Goal: Register for event/course

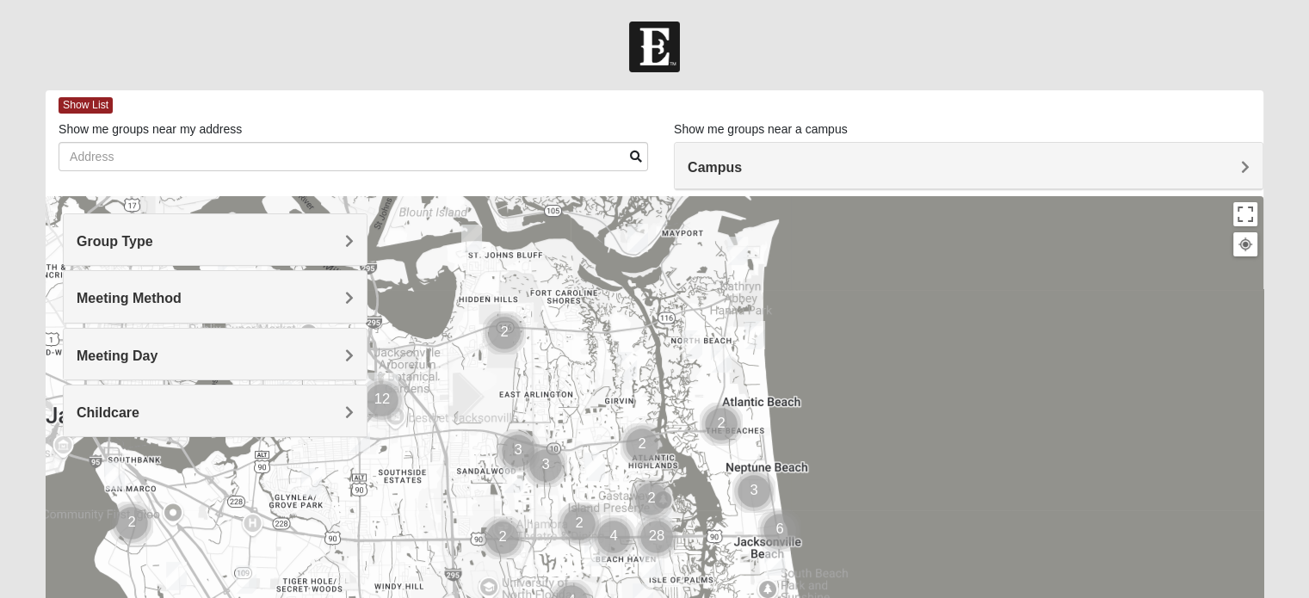
click at [742, 170] on span "Campus" at bounding box center [715, 167] width 54 height 15
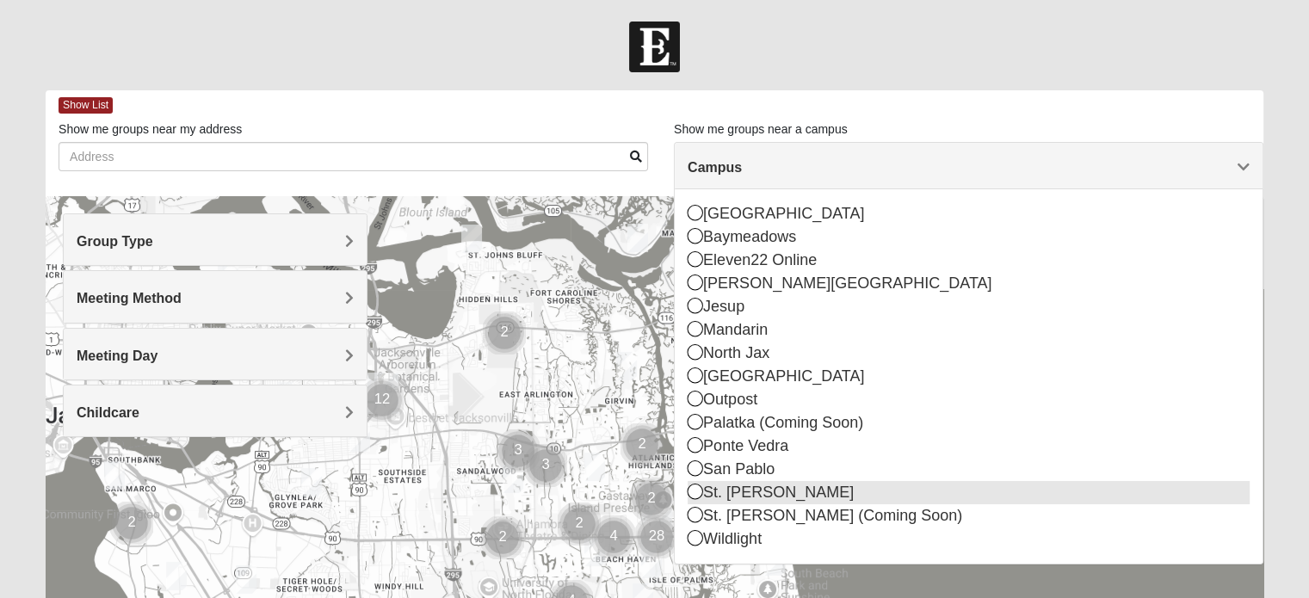
click at [695, 484] on icon at bounding box center [695, 491] width 15 height 15
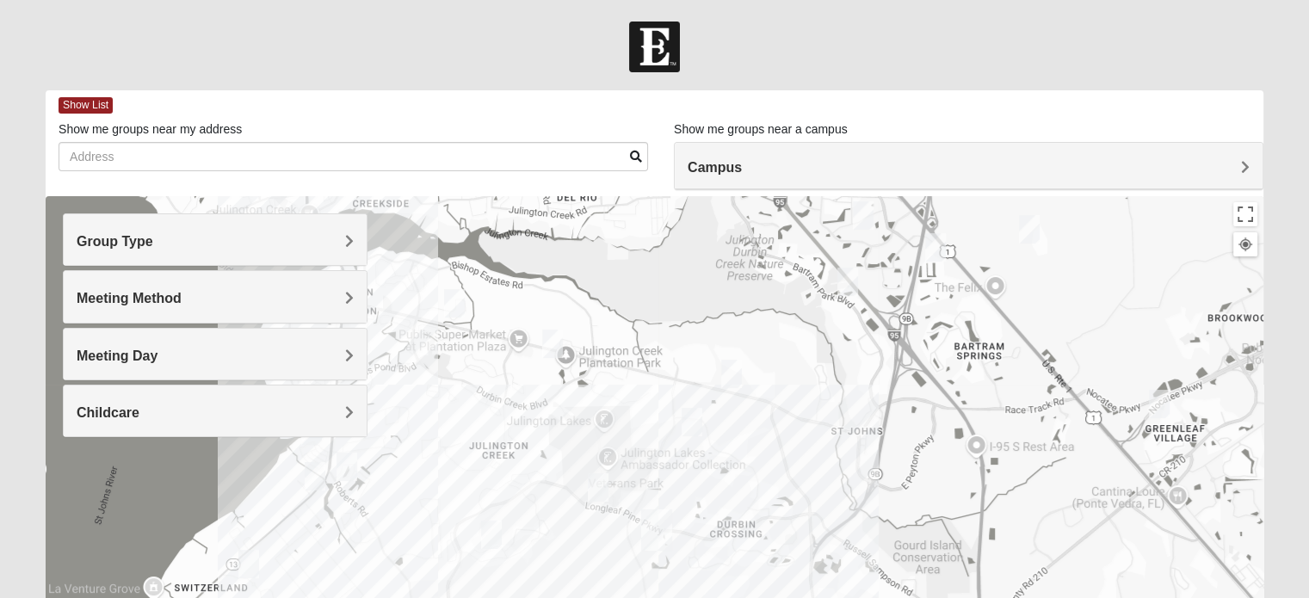
click at [59, 127] on label "Show me groups near my address" at bounding box center [150, 128] width 183 height 17
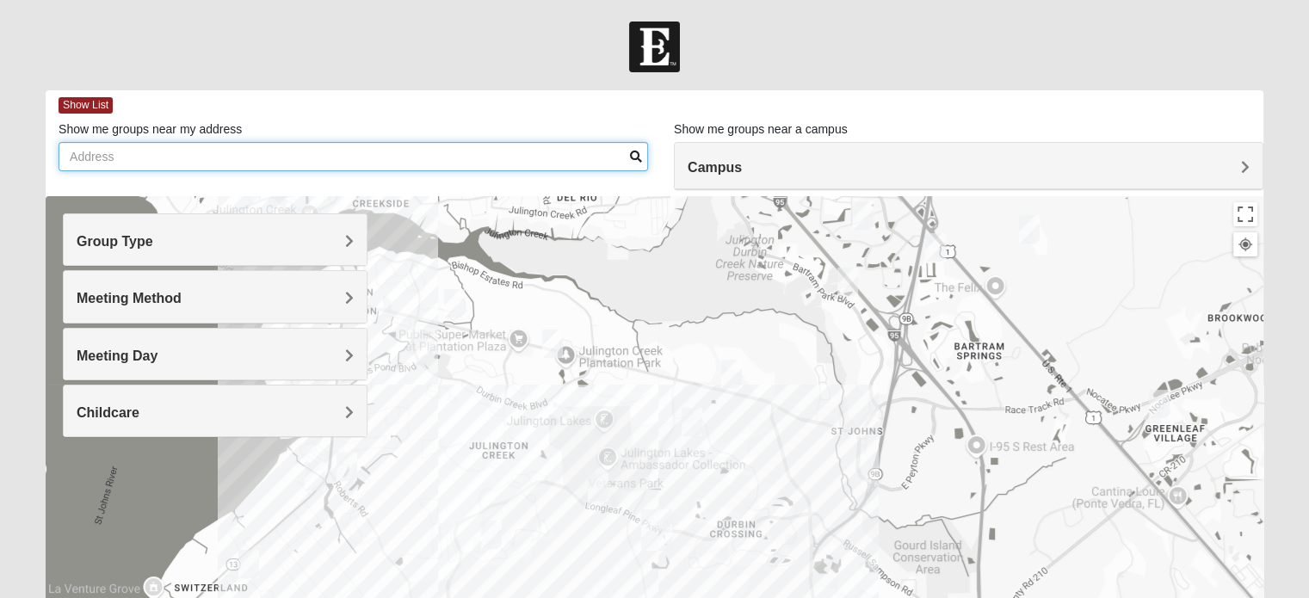
click at [59, 142] on input "Show me groups near my address" at bounding box center [353, 156] width 589 height 29
type input "5370 porter road ext st augustine"
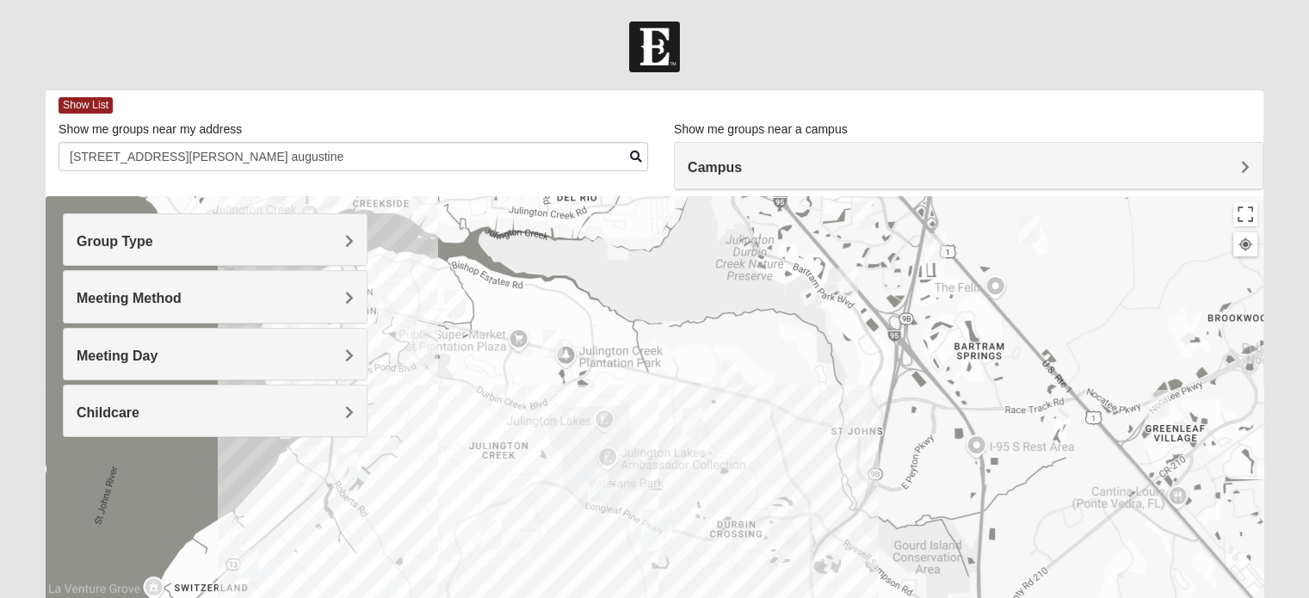
click at [153, 241] on span "Group Type" at bounding box center [115, 241] width 77 height 15
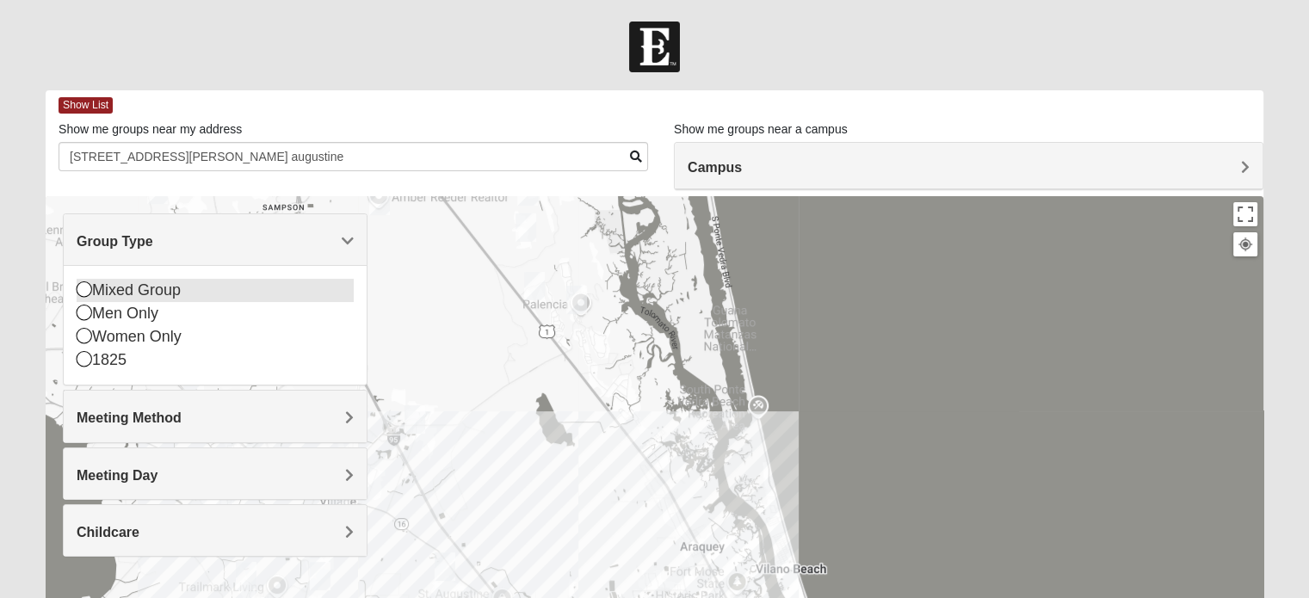
click at [79, 286] on icon at bounding box center [84, 288] width 15 height 15
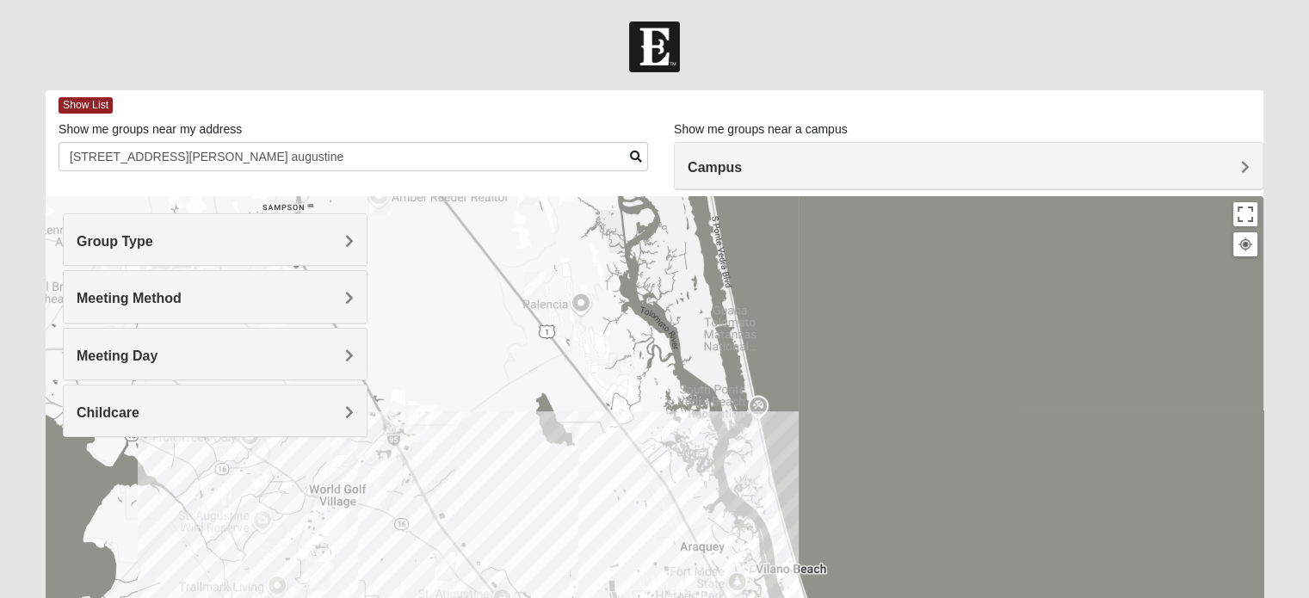
click at [182, 296] on span "Meeting Method" at bounding box center [129, 298] width 105 height 15
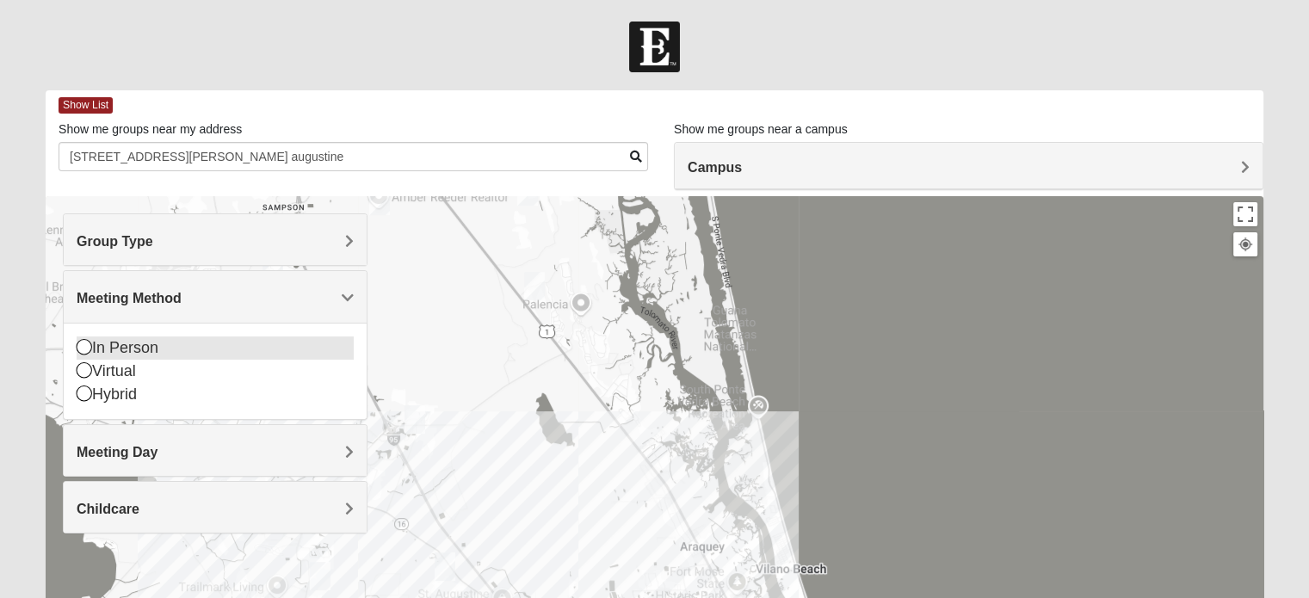
click at [78, 345] on icon at bounding box center [84, 346] width 15 height 15
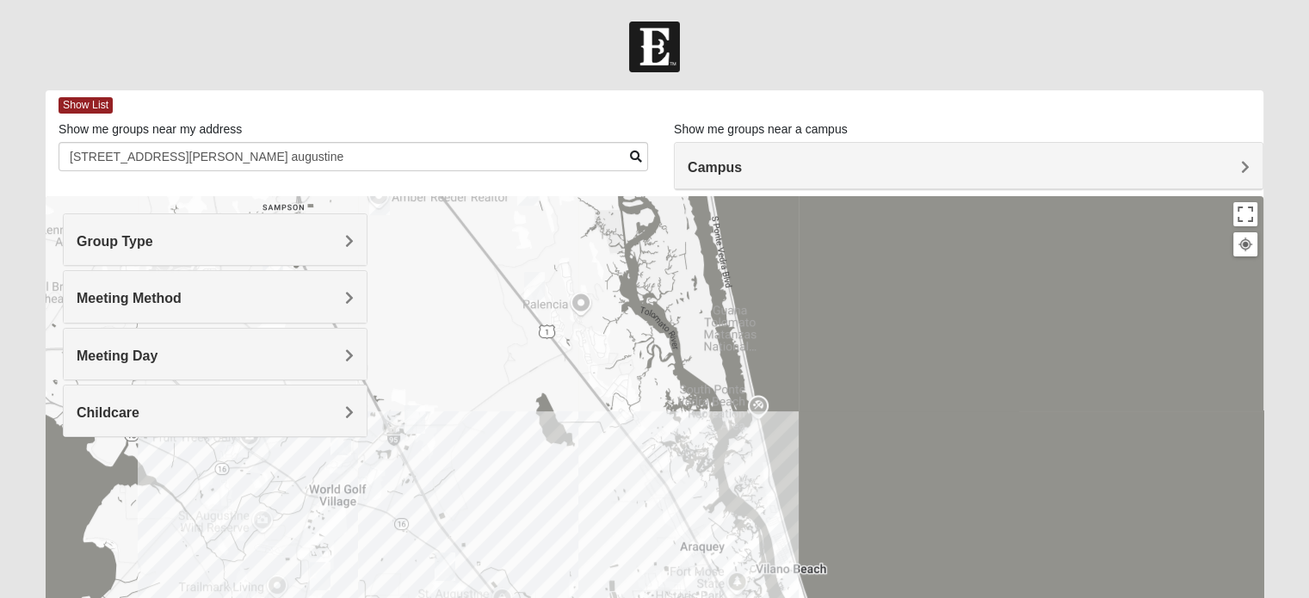
click at [157, 351] on span "Meeting Day" at bounding box center [117, 355] width 81 height 15
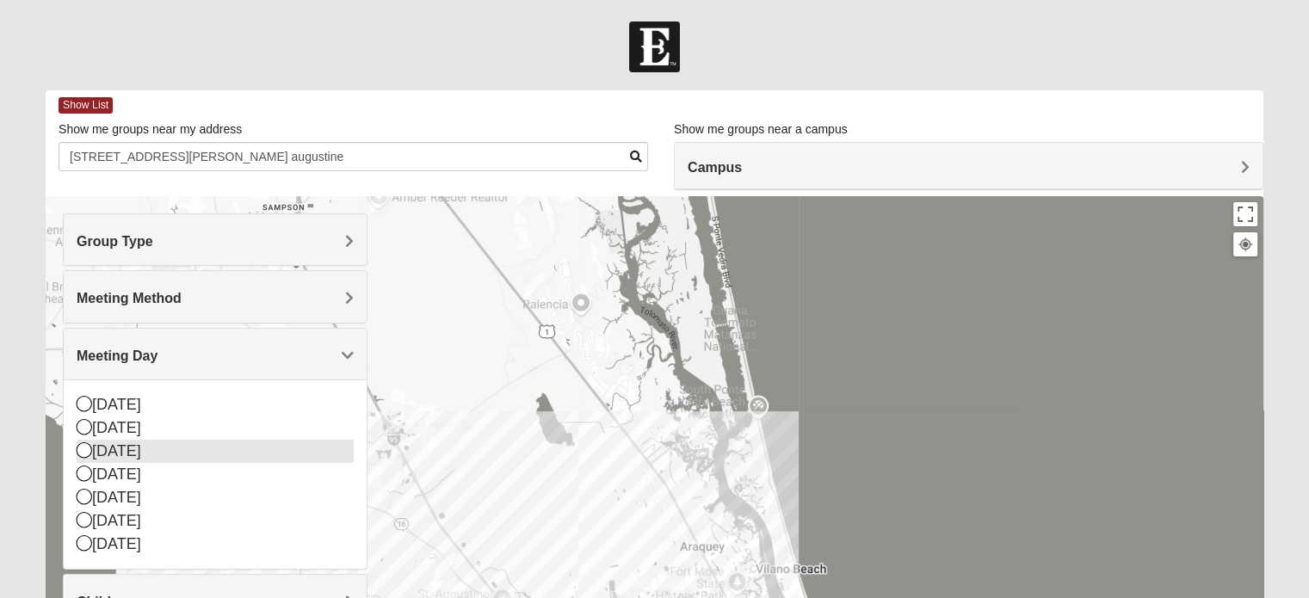
click at [83, 446] on icon at bounding box center [84, 449] width 15 height 15
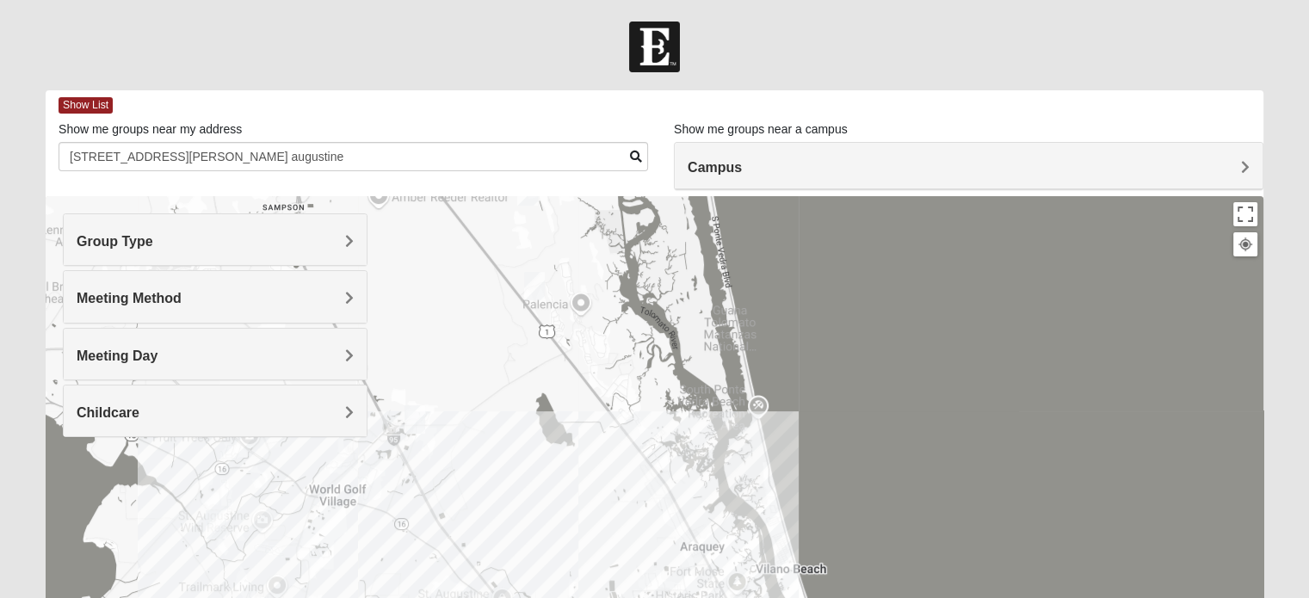
click at [139, 411] on span "Childcare" at bounding box center [108, 412] width 63 height 15
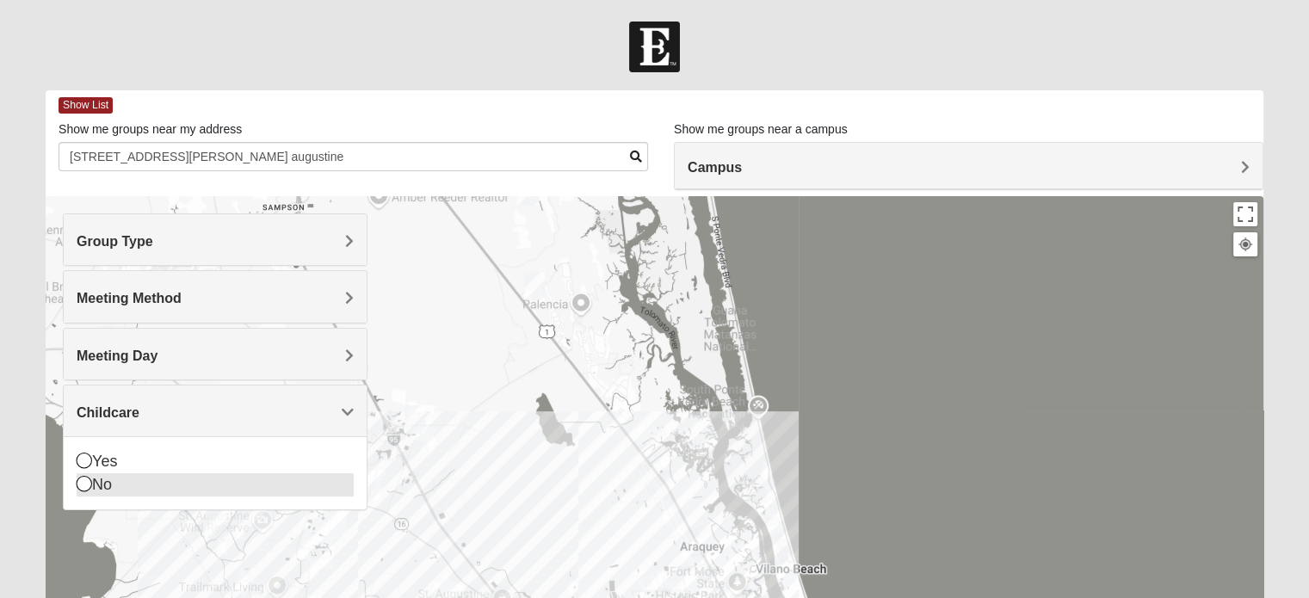
click at [83, 480] on icon at bounding box center [84, 483] width 15 height 15
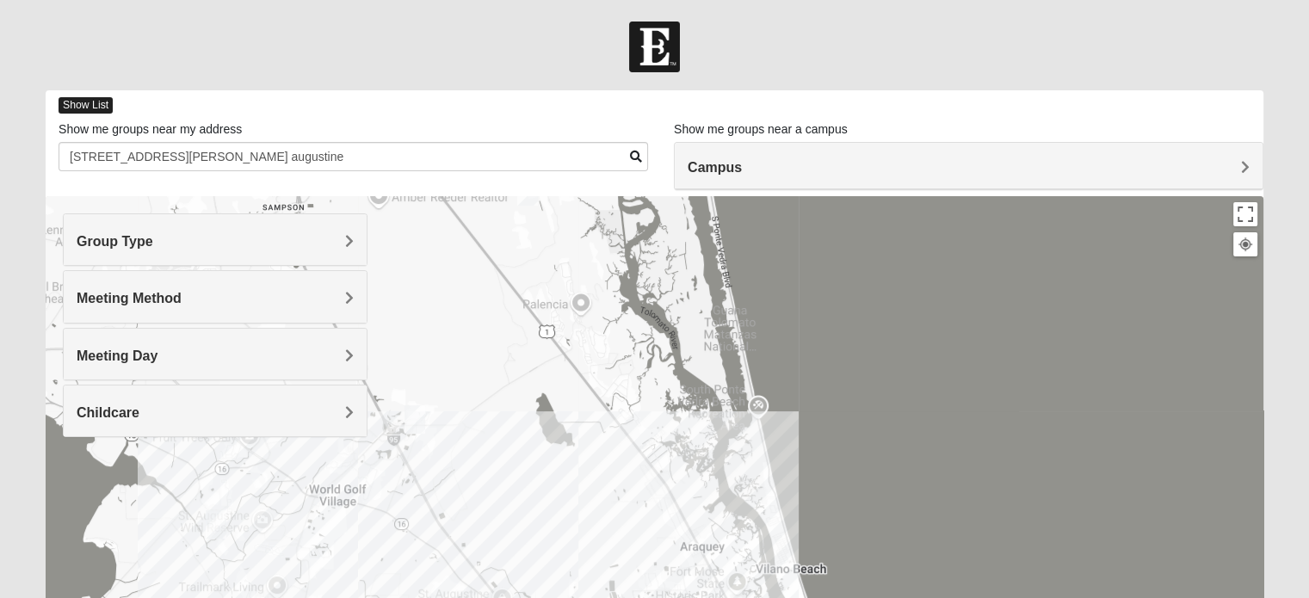
click at [79, 100] on span "Show List" at bounding box center [86, 105] width 54 height 16
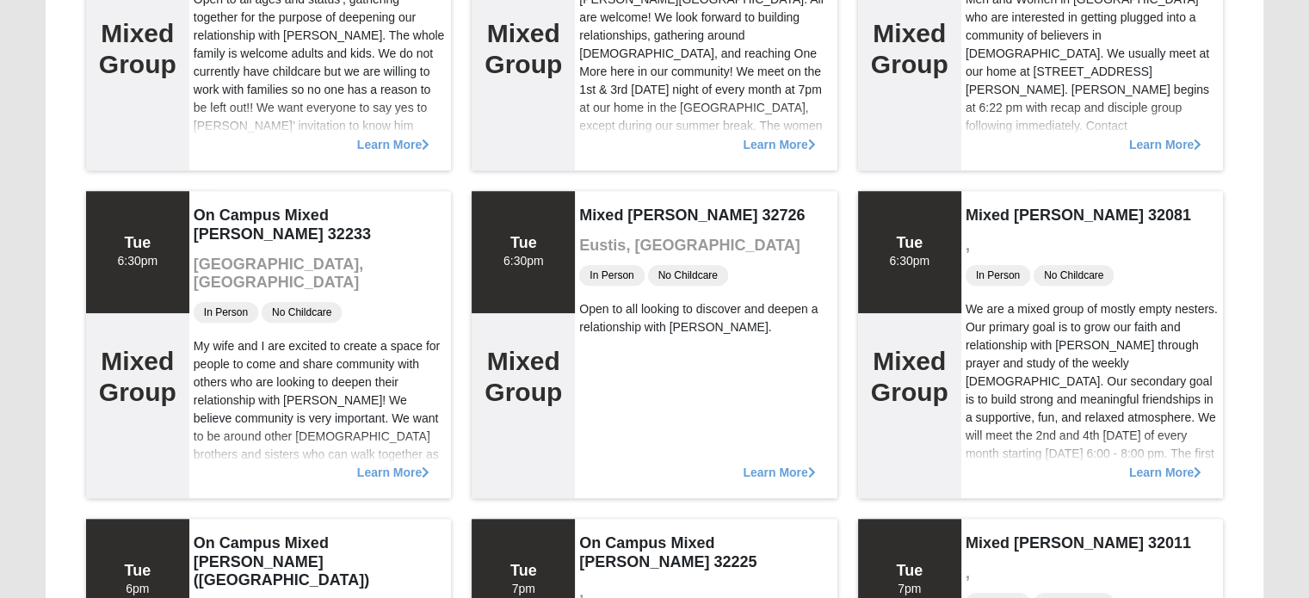
scroll to position [1514, 0]
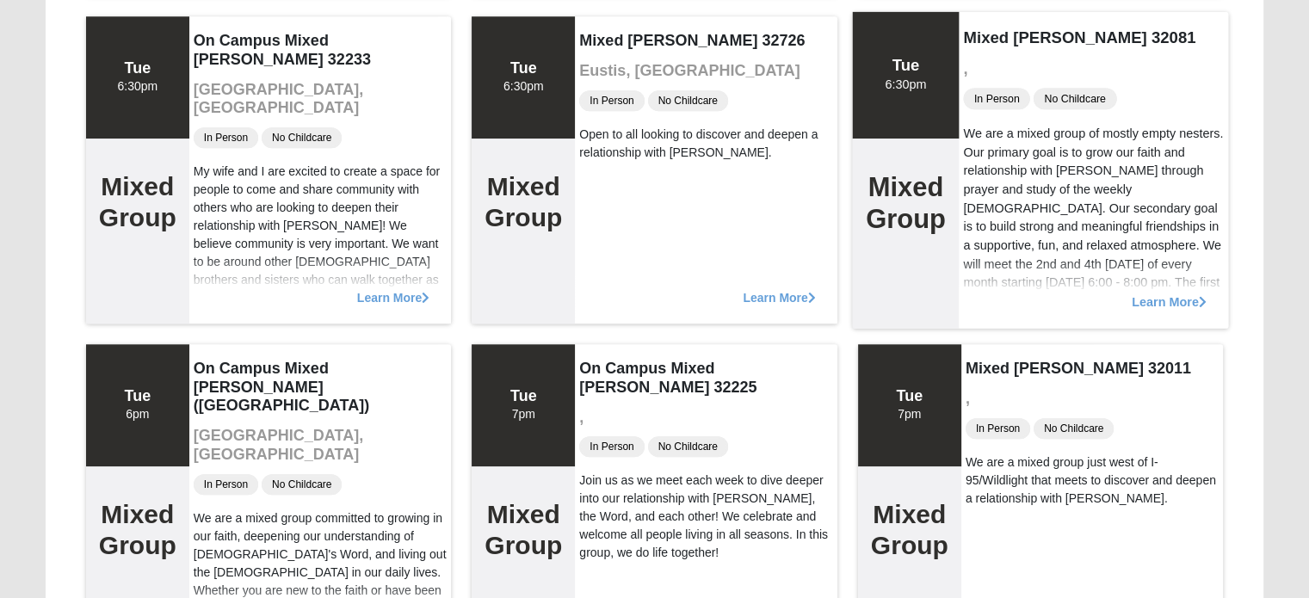
click at [1157, 293] on span "Learn More" at bounding box center [1169, 293] width 75 height 0
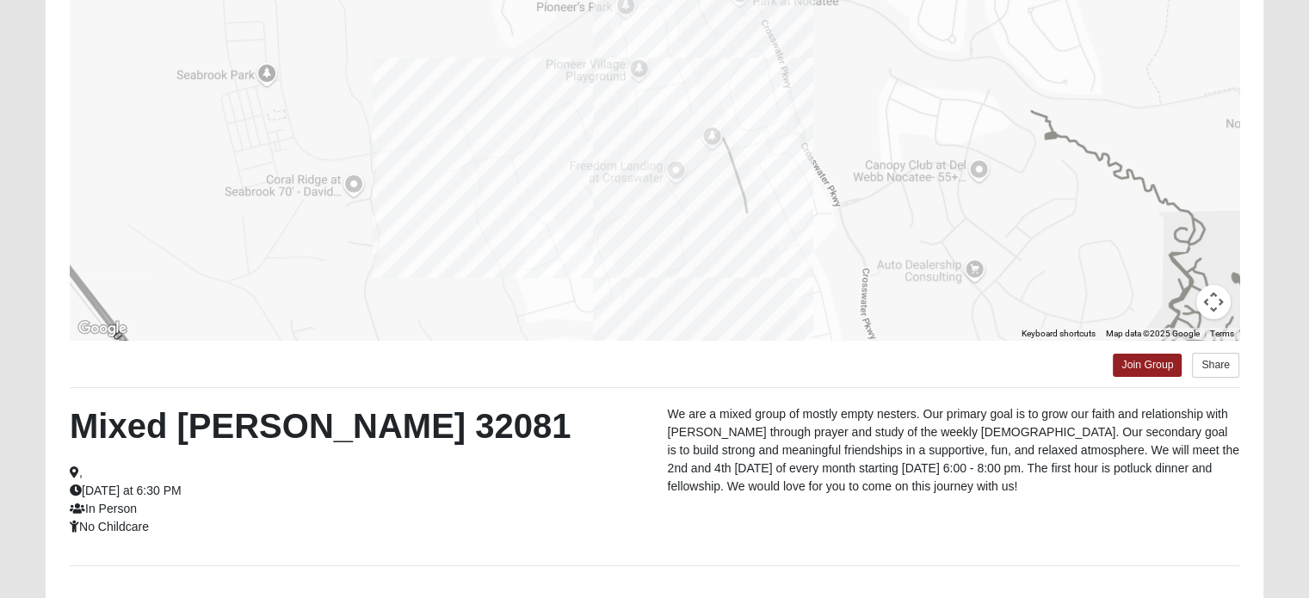
scroll to position [326, 0]
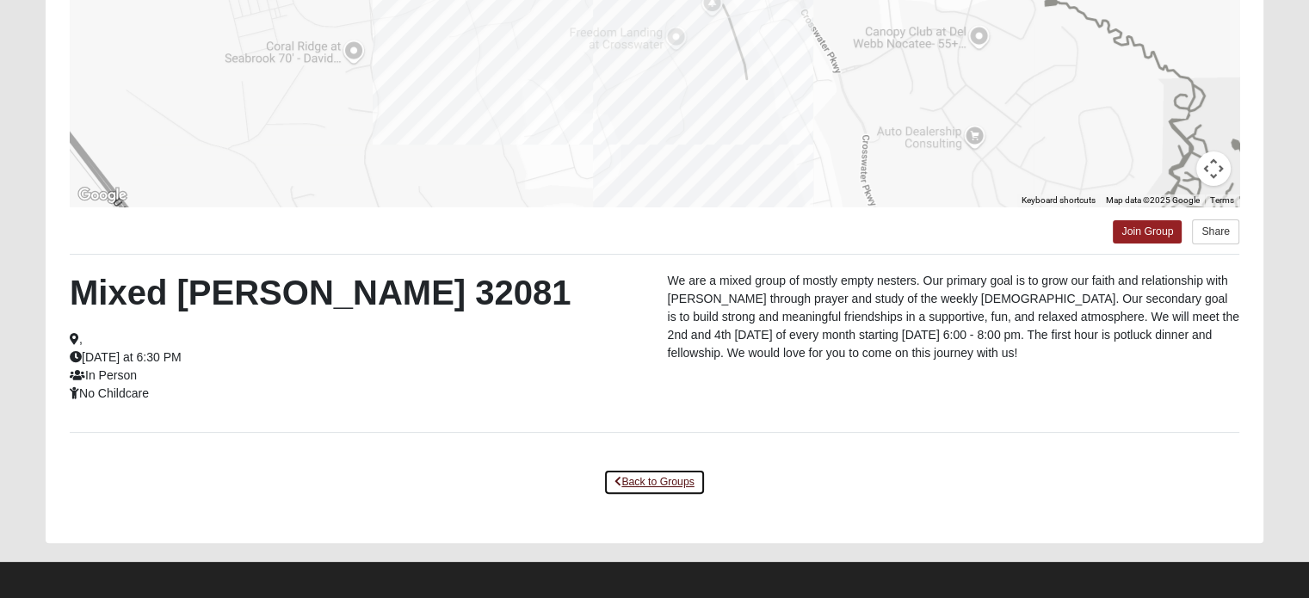
click at [633, 478] on link "Back to Groups" at bounding box center [654, 482] width 102 height 27
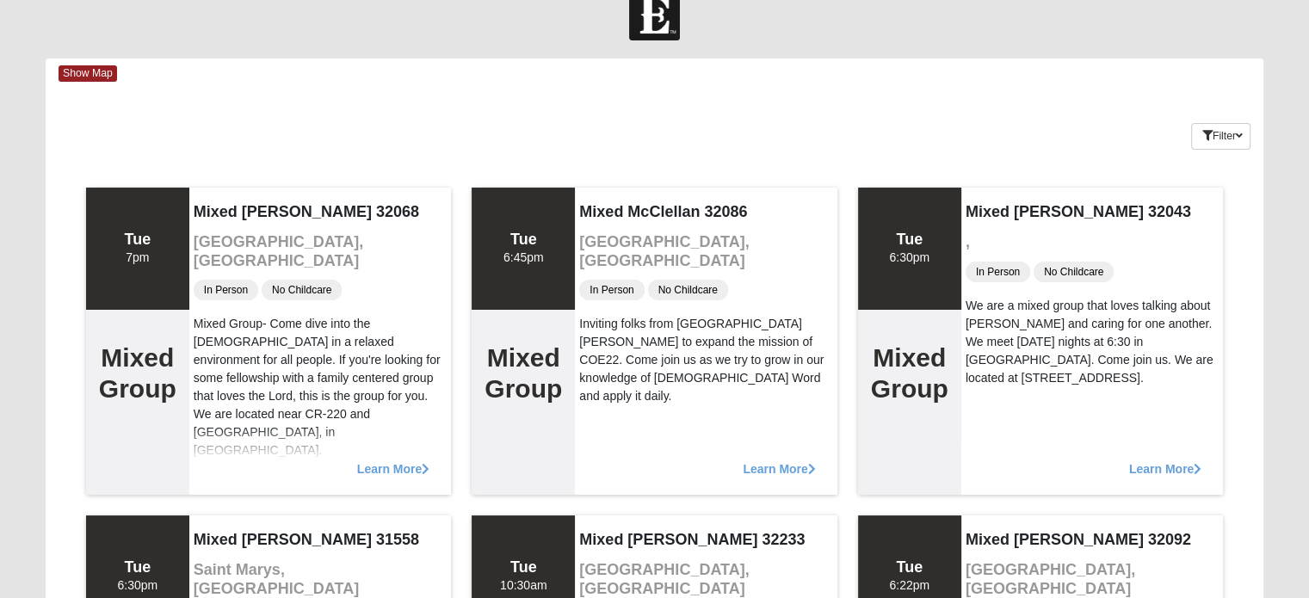
scroll to position [0, 0]
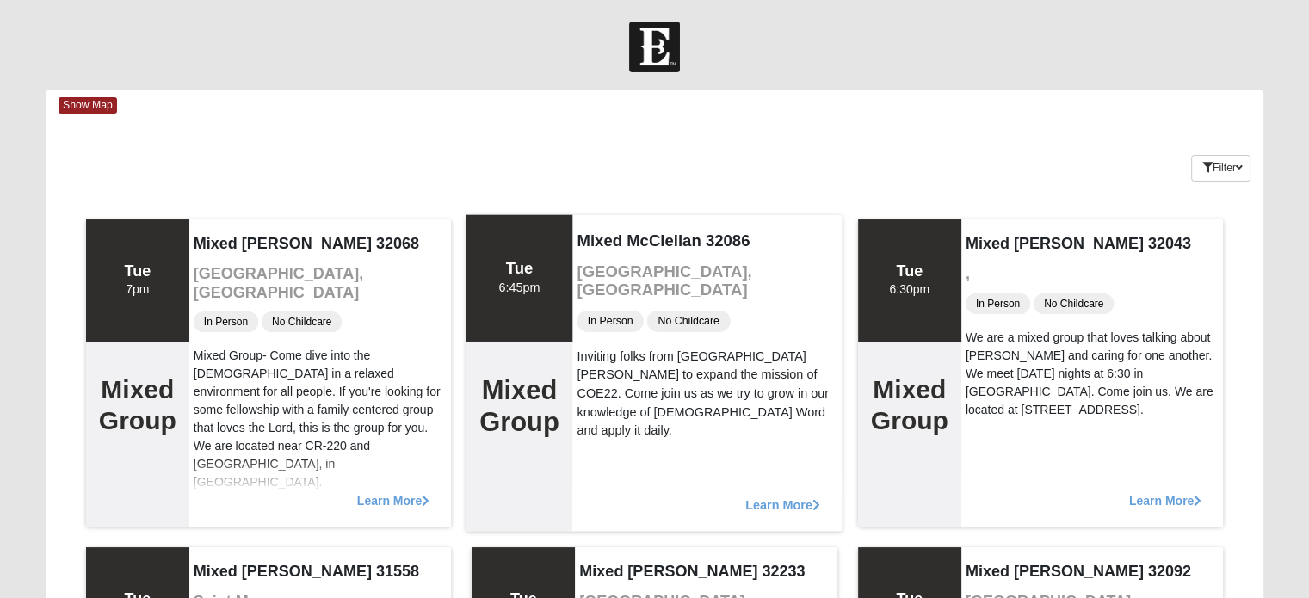
click at [774, 496] on span "Learn More" at bounding box center [782, 496] width 75 height 0
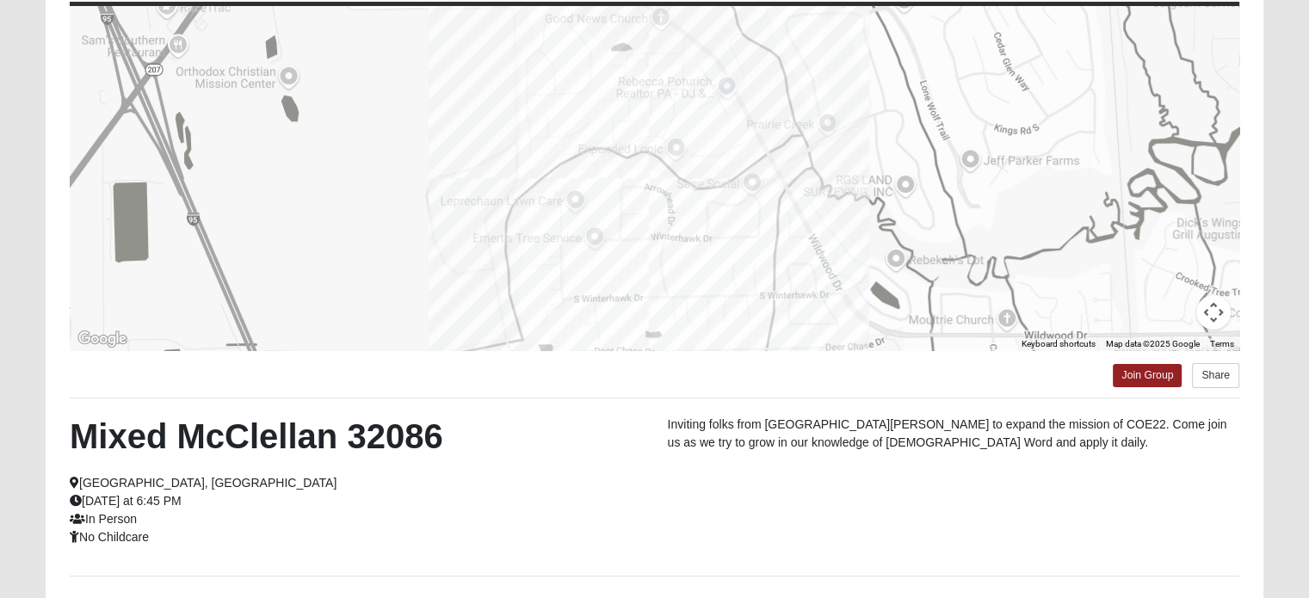
scroll to position [186, 0]
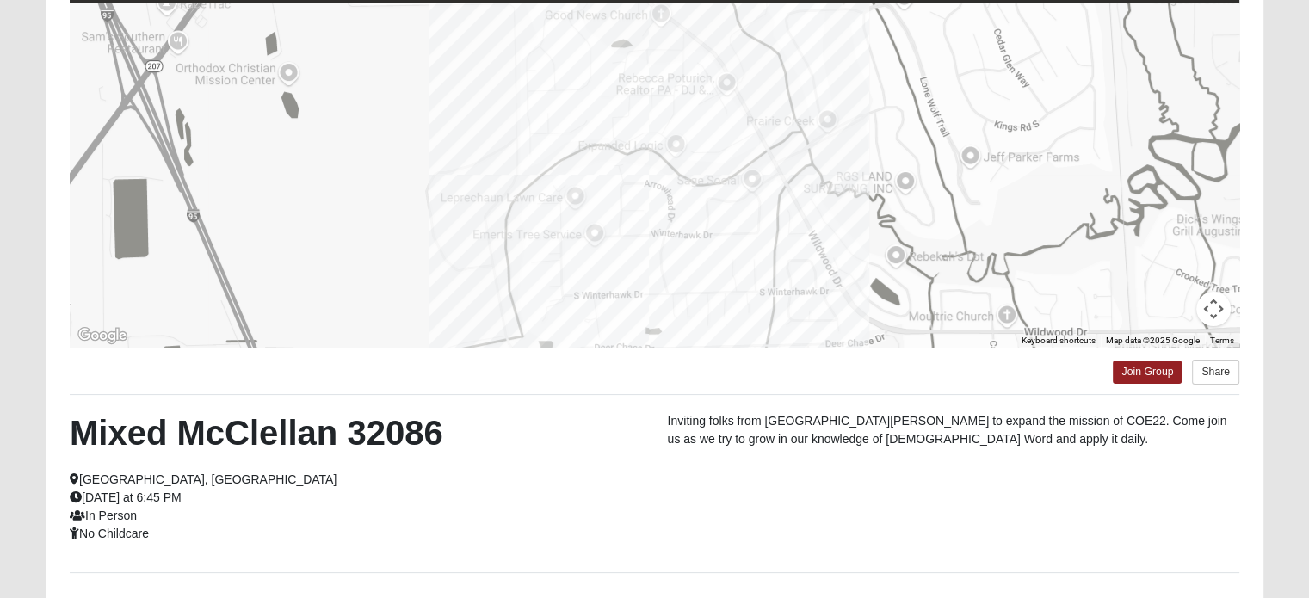
click at [666, 185] on div at bounding box center [654, 175] width 1169 height 344
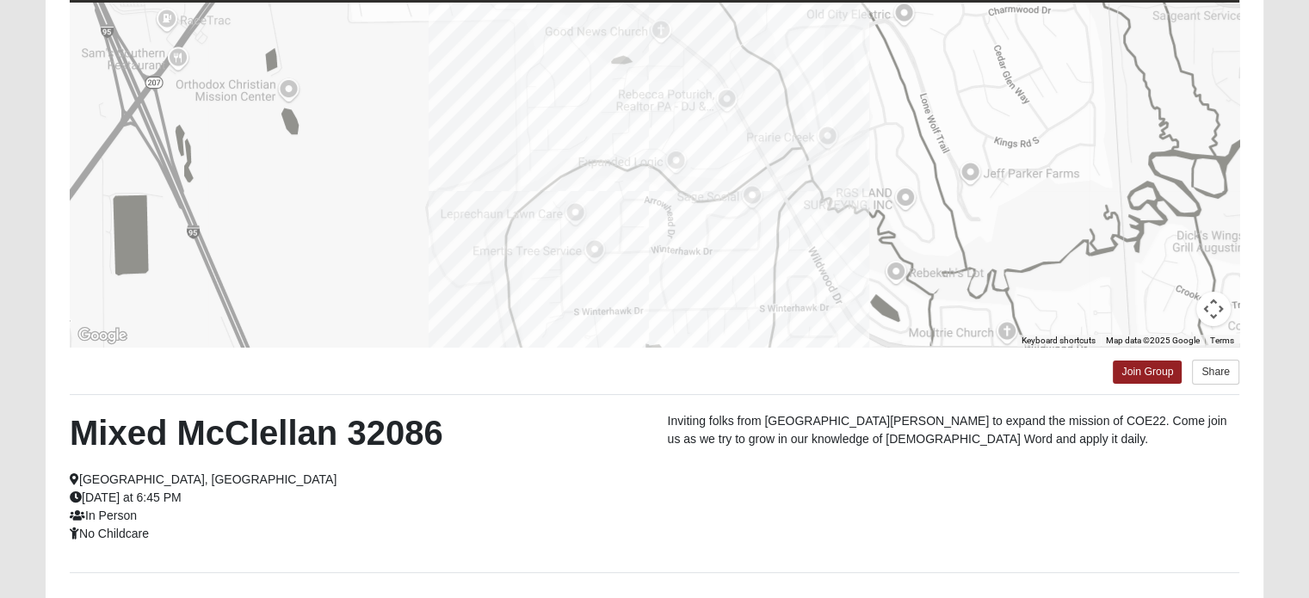
drag, startPoint x: 1056, startPoint y: 310, endPoint x: 1053, endPoint y: 349, distance: 39.7
click at [1053, 349] on div "To navigate the map with touch gestures double-tap and hold your finger on the …" at bounding box center [655, 309] width 1218 height 749
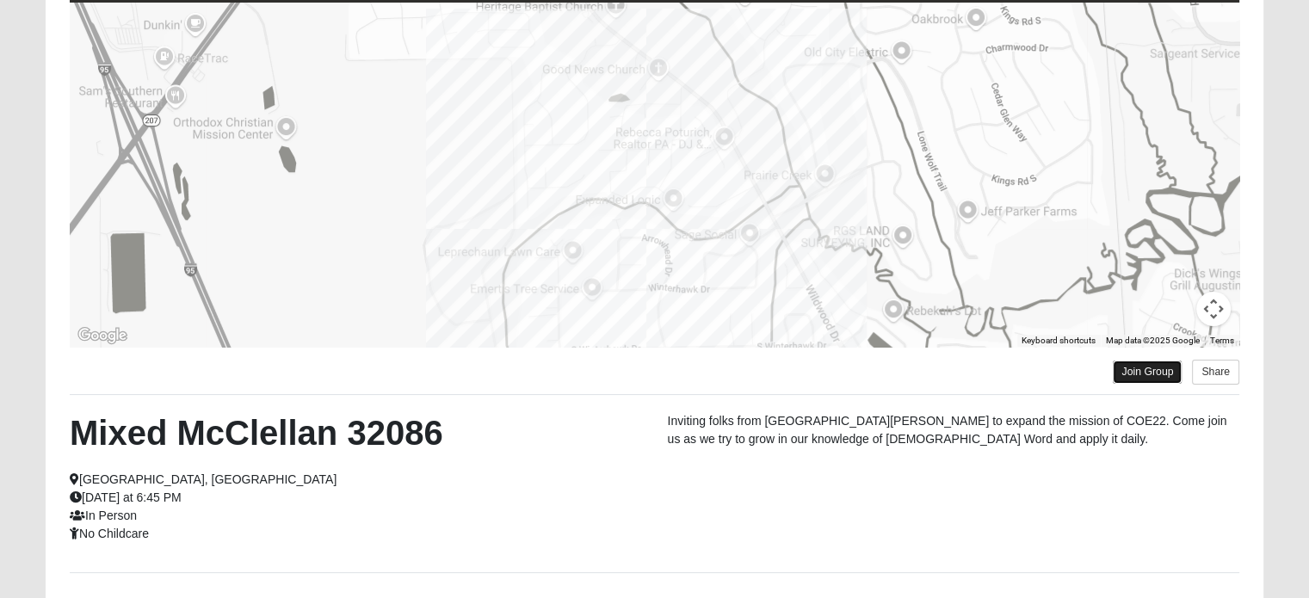
click at [1150, 367] on link "Join Group" at bounding box center [1147, 372] width 69 height 23
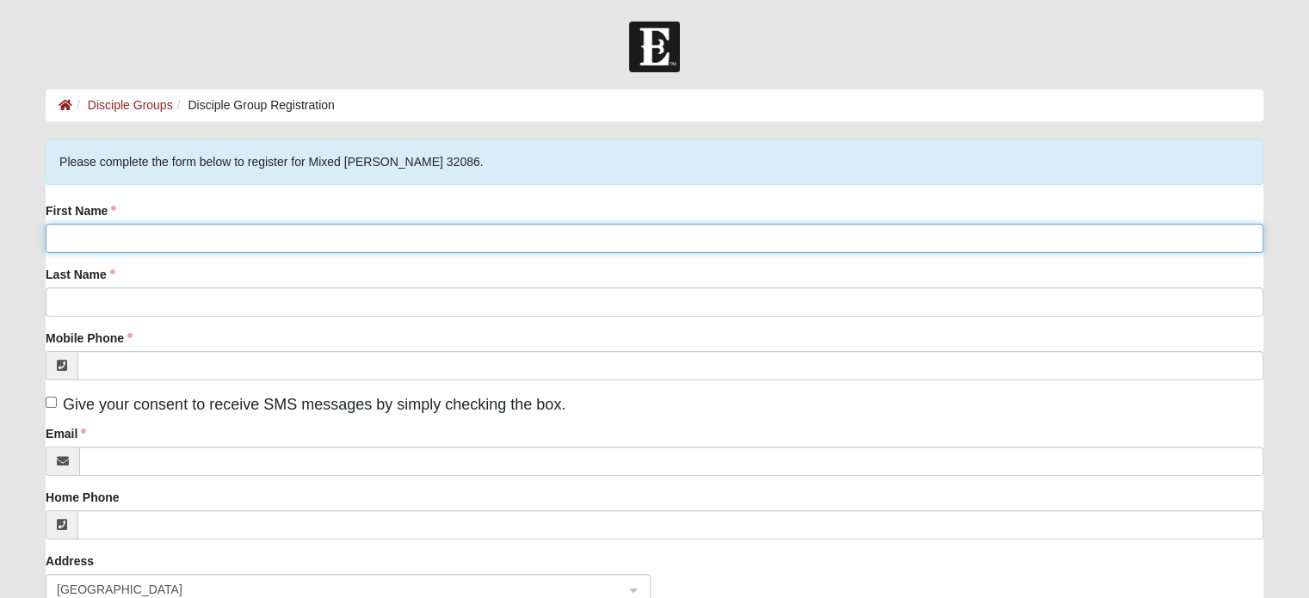
click at [49, 234] on input "First Name" at bounding box center [655, 238] width 1218 height 29
type input "[PERSON_NAME]"
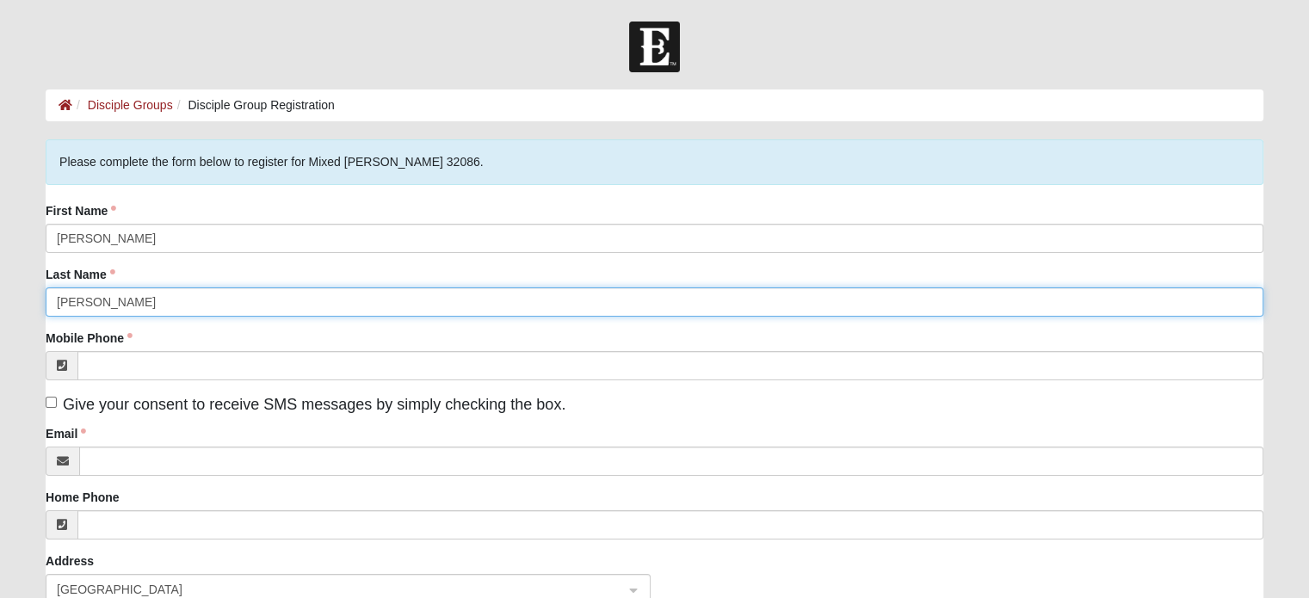
type input "[PERSON_NAME]"
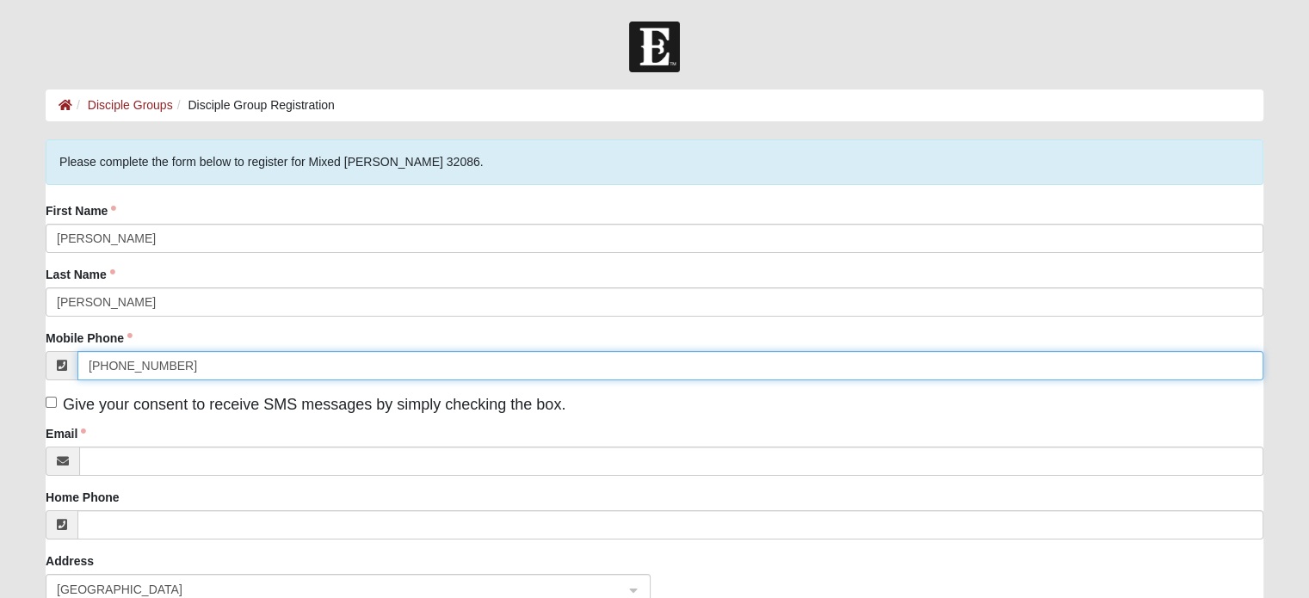
type input "[PHONE_NUMBER]"
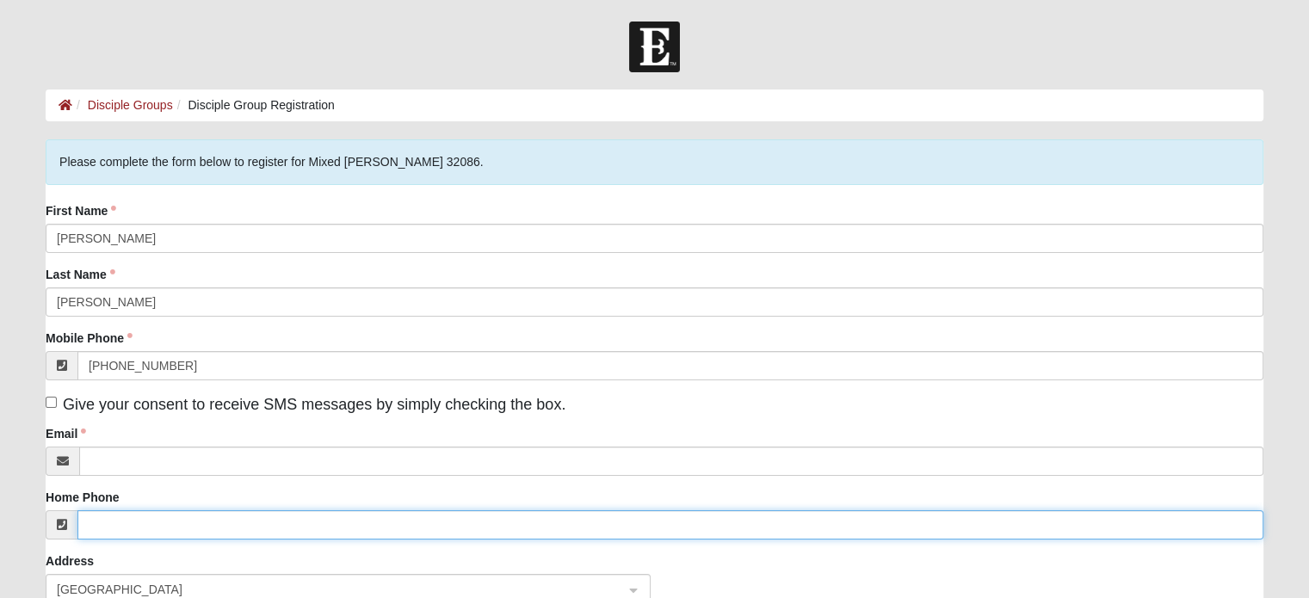
click at [90, 525] on input "Home Phone" at bounding box center [670, 524] width 1186 height 29
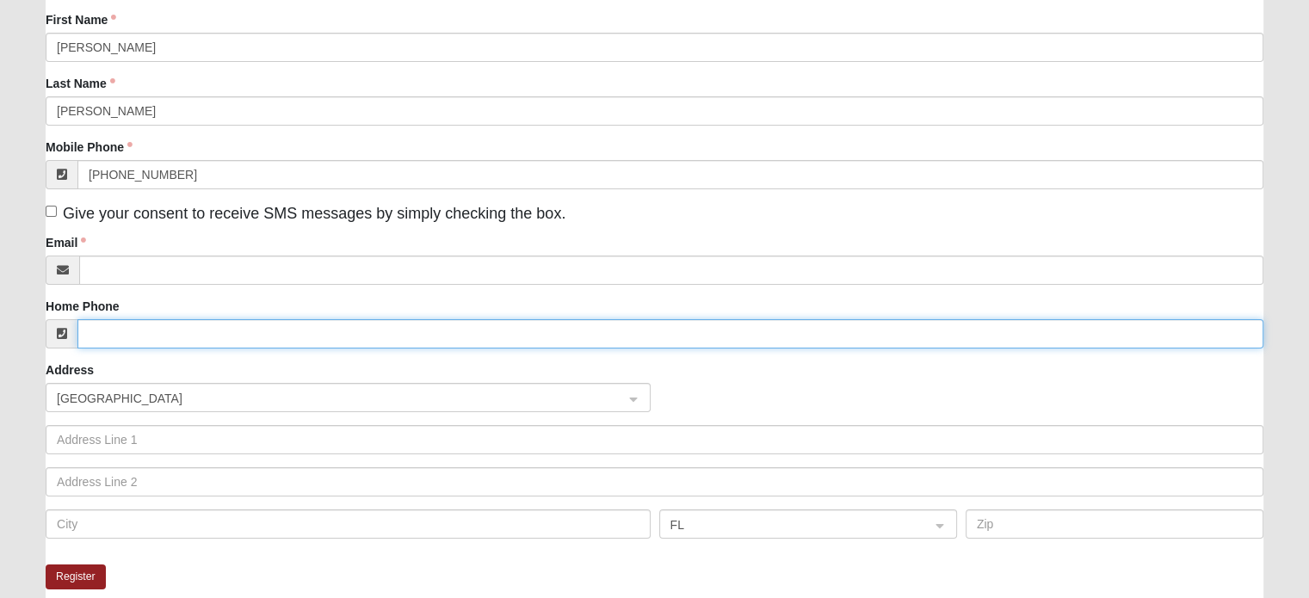
scroll to position [193, 0]
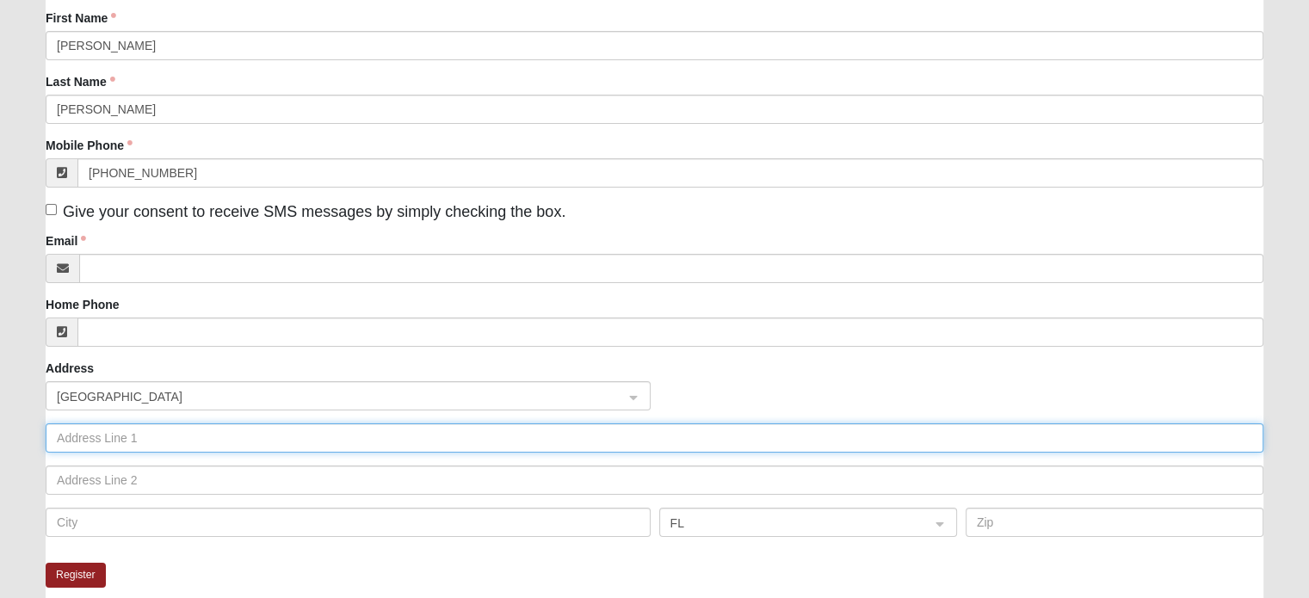
click at [58, 434] on input "text" at bounding box center [655, 437] width 1218 height 29
type input "5370 Porter Road Ext"
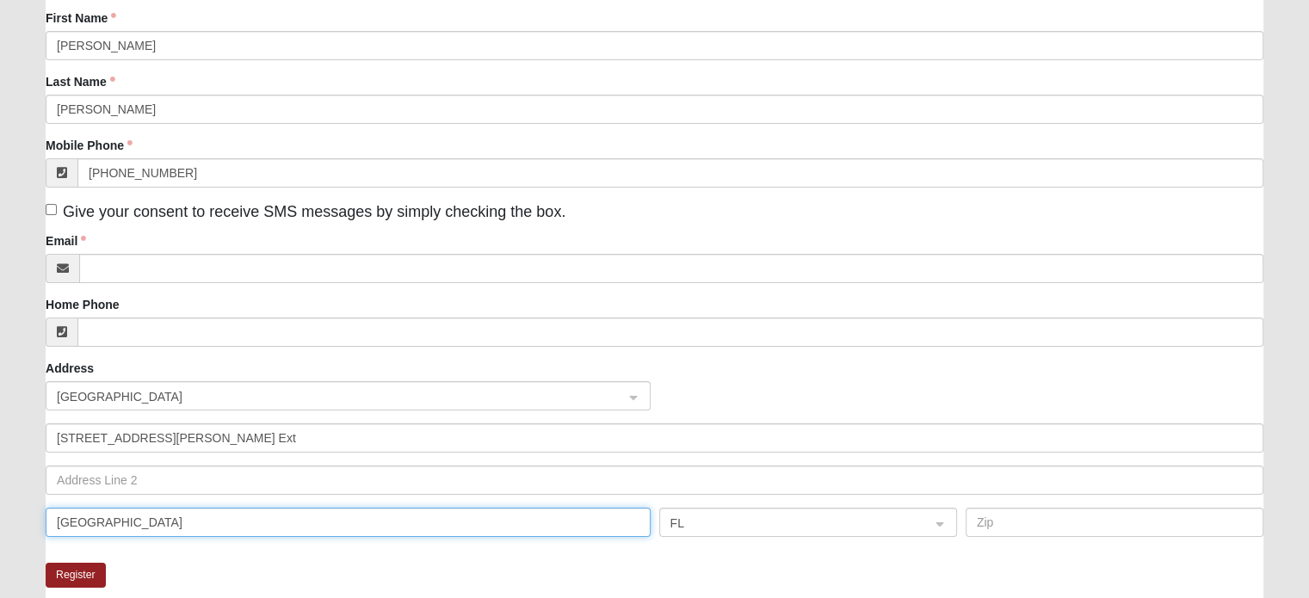
type input "St Augustine"
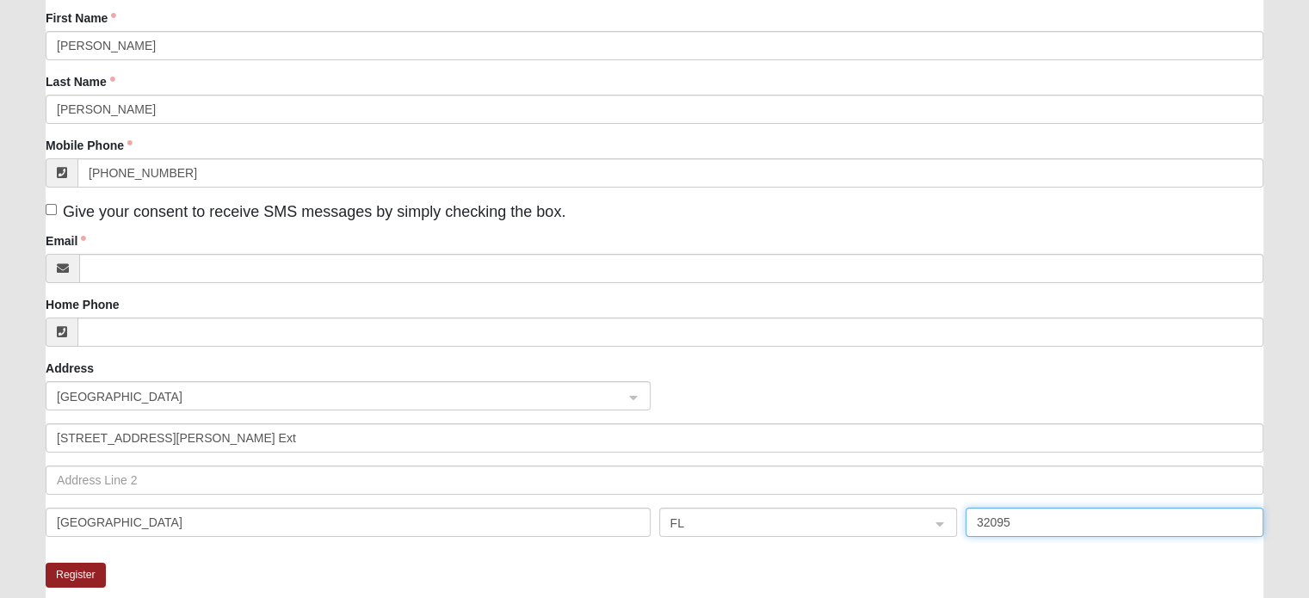
type input "32095"
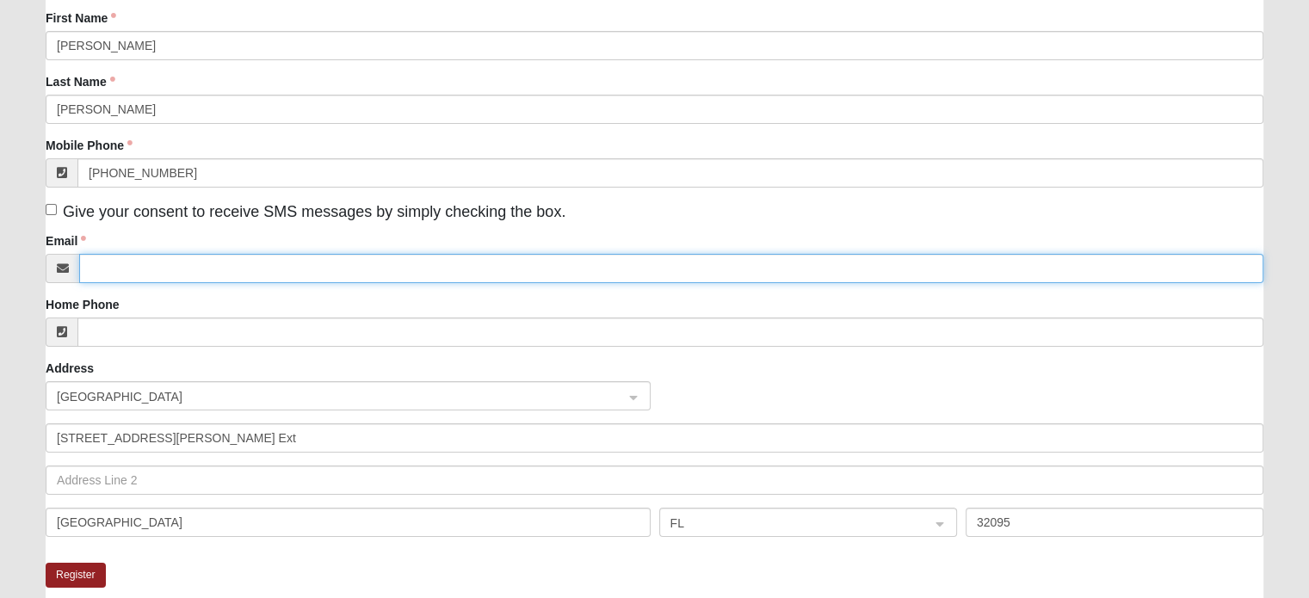
click at [91, 267] on input "Email" at bounding box center [671, 268] width 1184 height 29
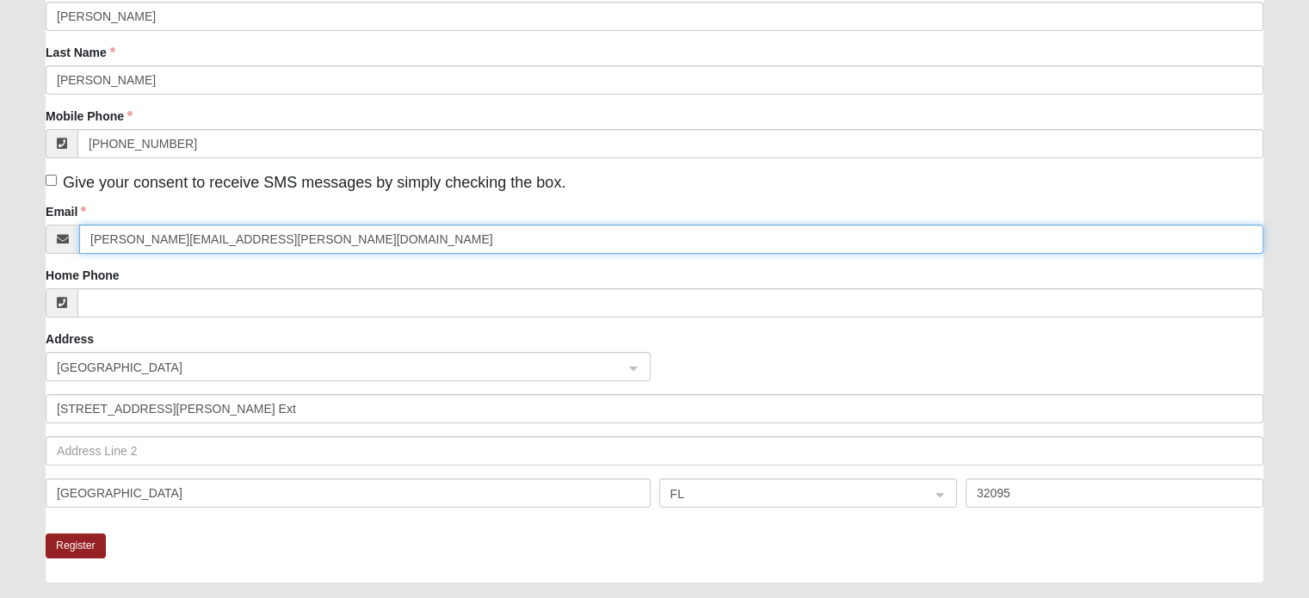
scroll to position [268, 0]
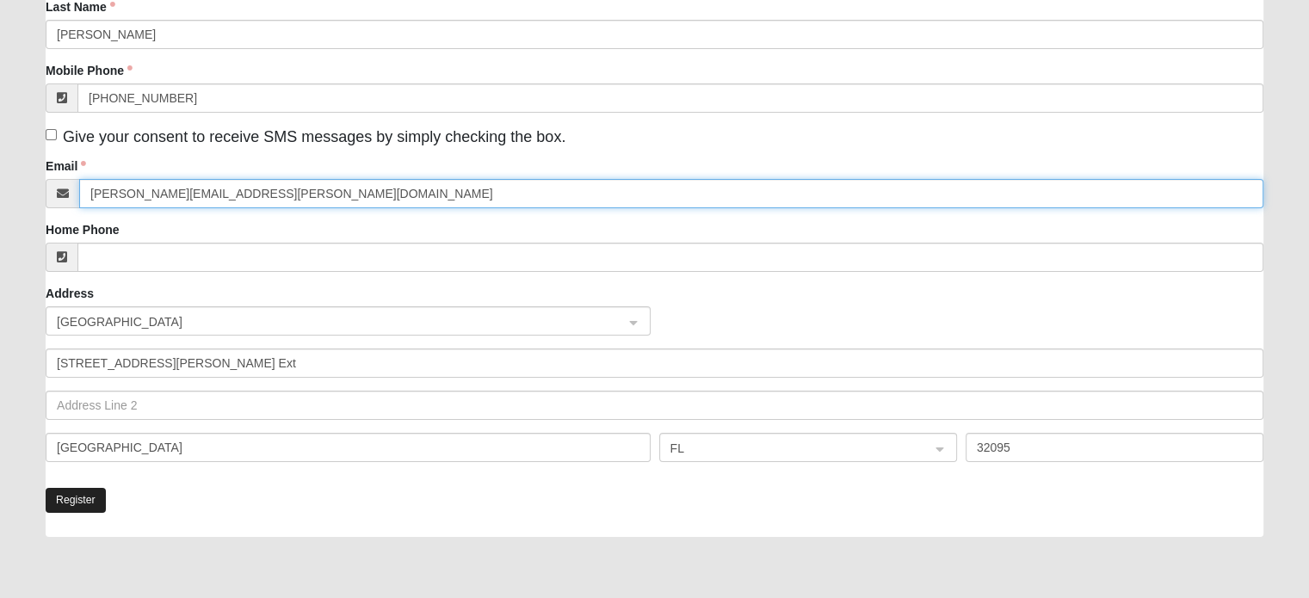
type input "diane.stuewe@gmail.com"
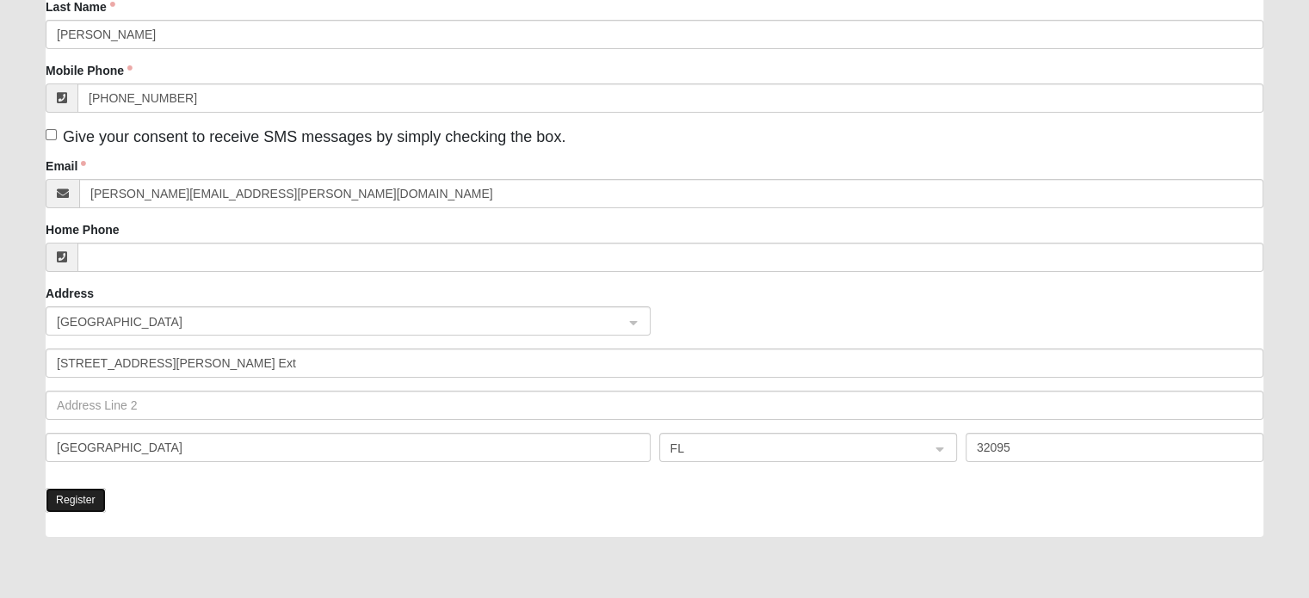
click at [78, 497] on button "Register" at bounding box center [76, 500] width 60 height 25
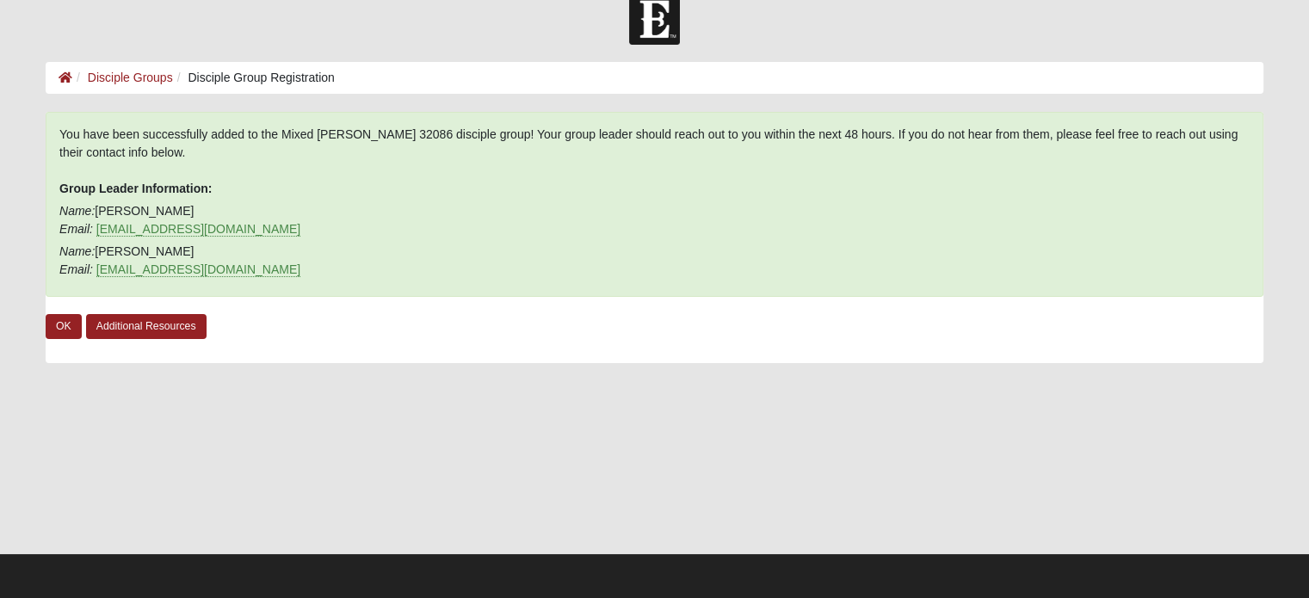
scroll to position [0, 0]
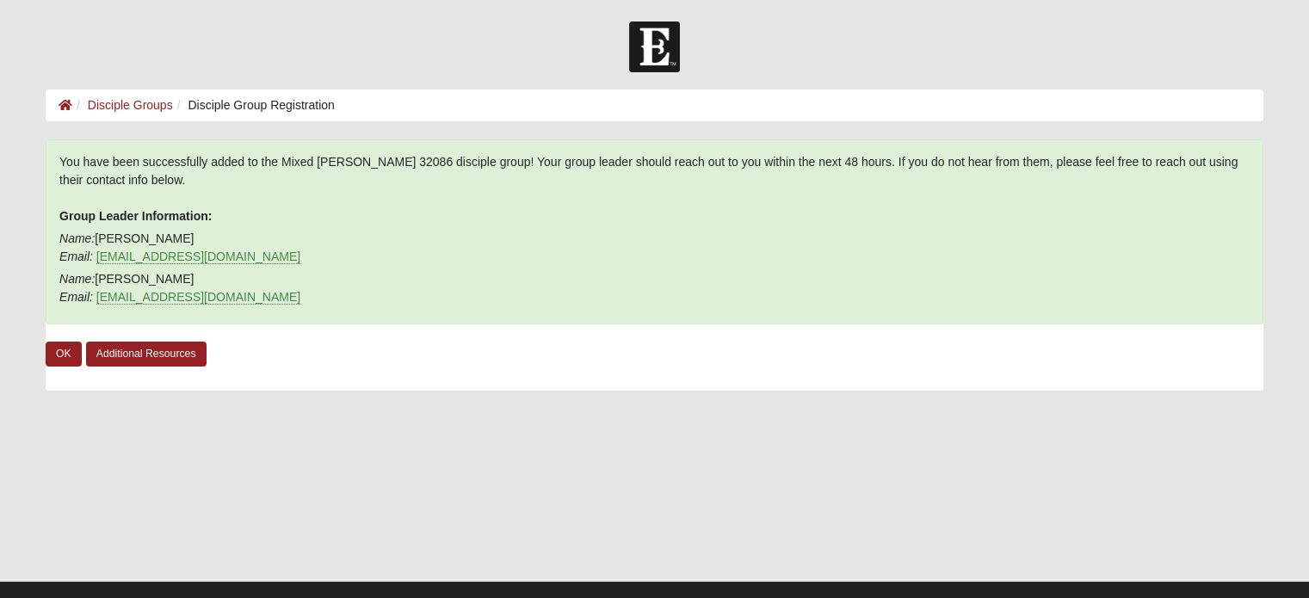
drag, startPoint x: 908, startPoint y: 54, endPoint x: 811, endPoint y: 62, distance: 96.7
click at [811, 62] on div at bounding box center [654, 47] width 1309 height 51
drag, startPoint x: 811, startPoint y: 62, endPoint x: 461, endPoint y: 21, distance: 352.6
click at [461, 21] on body "Log In Disciple Group Registration Disciple Groups Disciple Group Registration …" at bounding box center [654, 313] width 1309 height 626
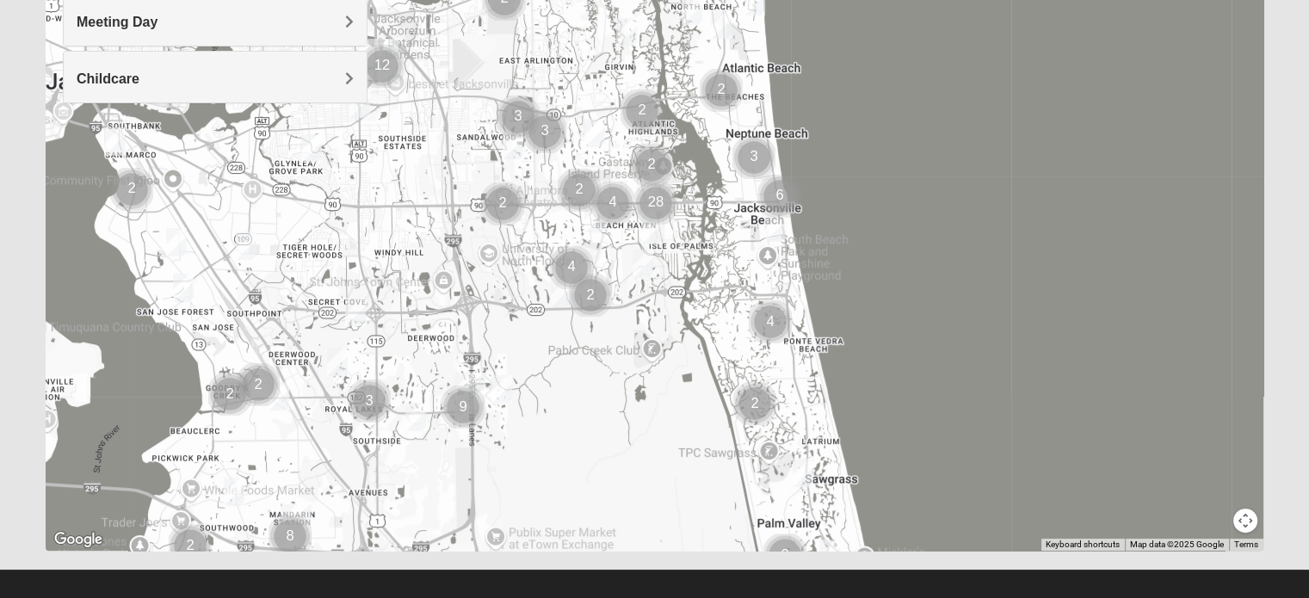
scroll to position [348, 0]
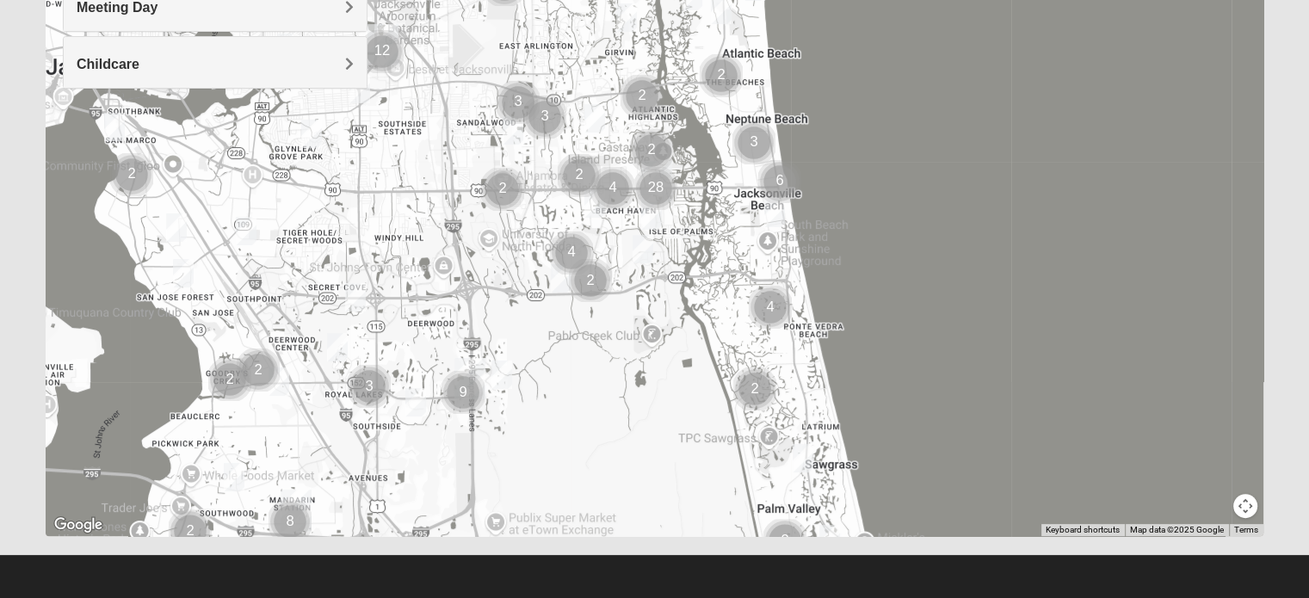
click at [1243, 509] on button "Map camera controls" at bounding box center [1245, 506] width 24 height 24
click at [1190, 499] on button "Move down" at bounding box center [1185, 506] width 24 height 24
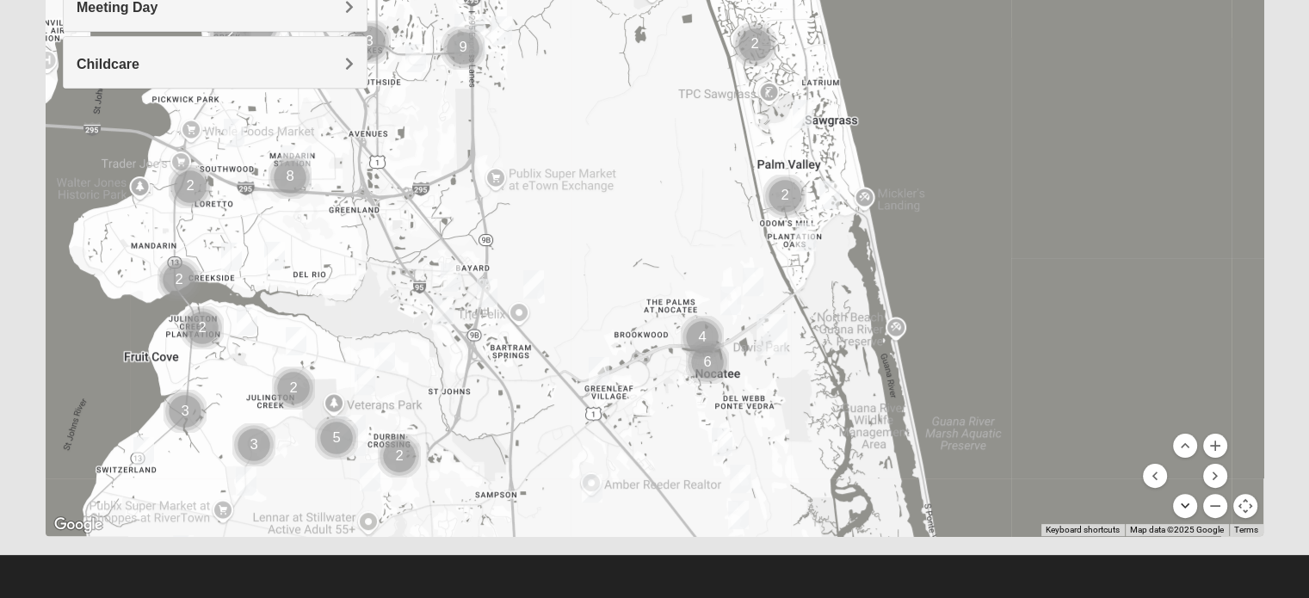
click at [1183, 503] on button "Move down" at bounding box center [1185, 506] width 24 height 24
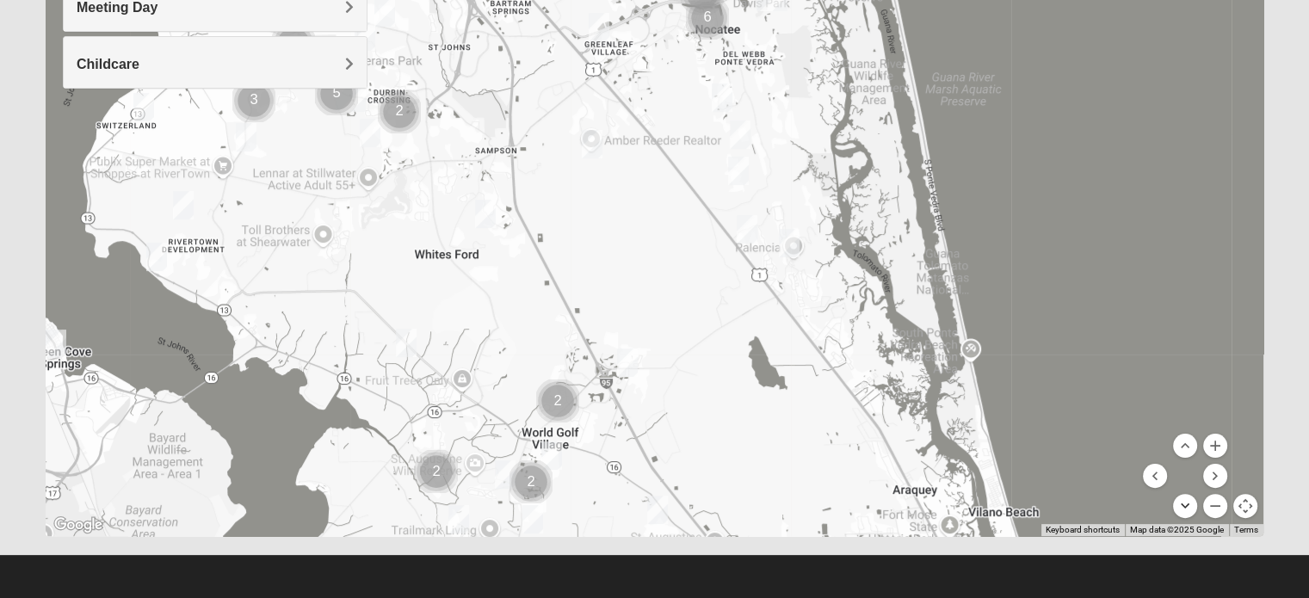
click at [1183, 503] on button "Move down" at bounding box center [1185, 506] width 24 height 24
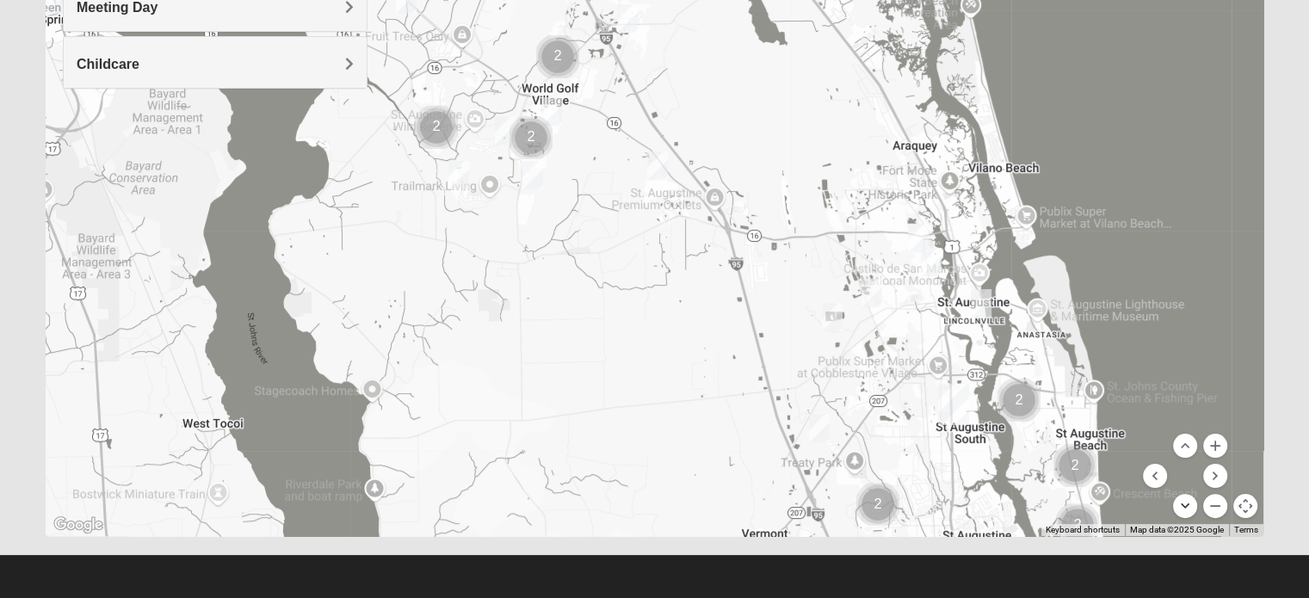
click at [1181, 505] on button "Move down" at bounding box center [1185, 506] width 24 height 24
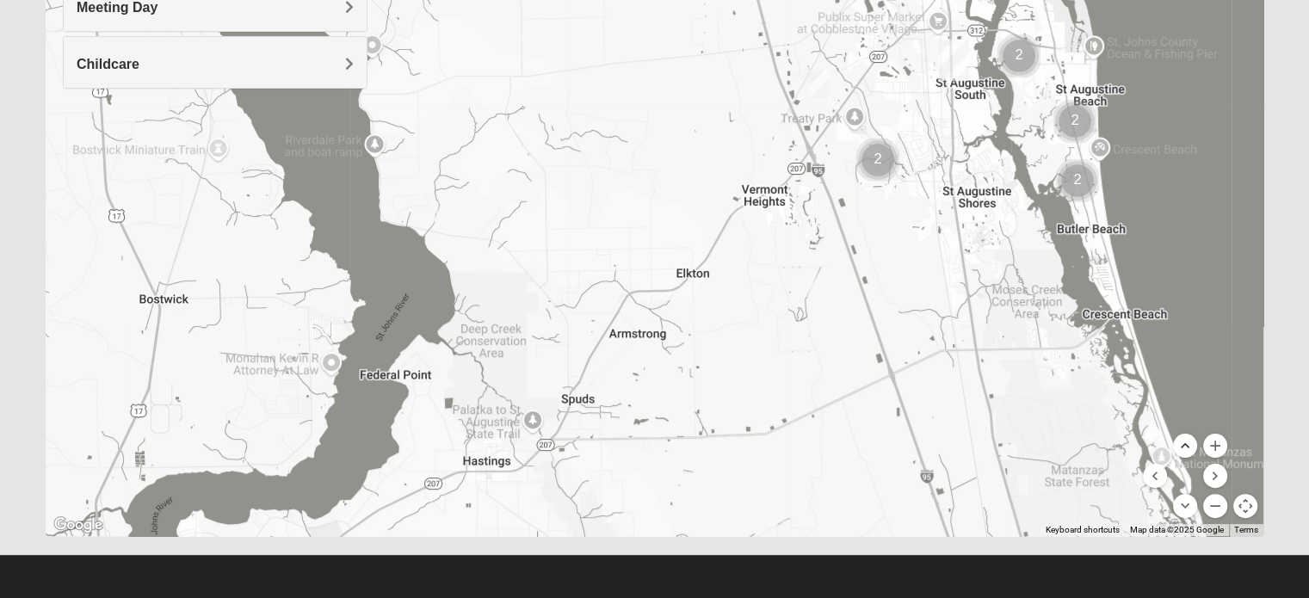
click at [1181, 441] on button "Move up" at bounding box center [1185, 446] width 24 height 24
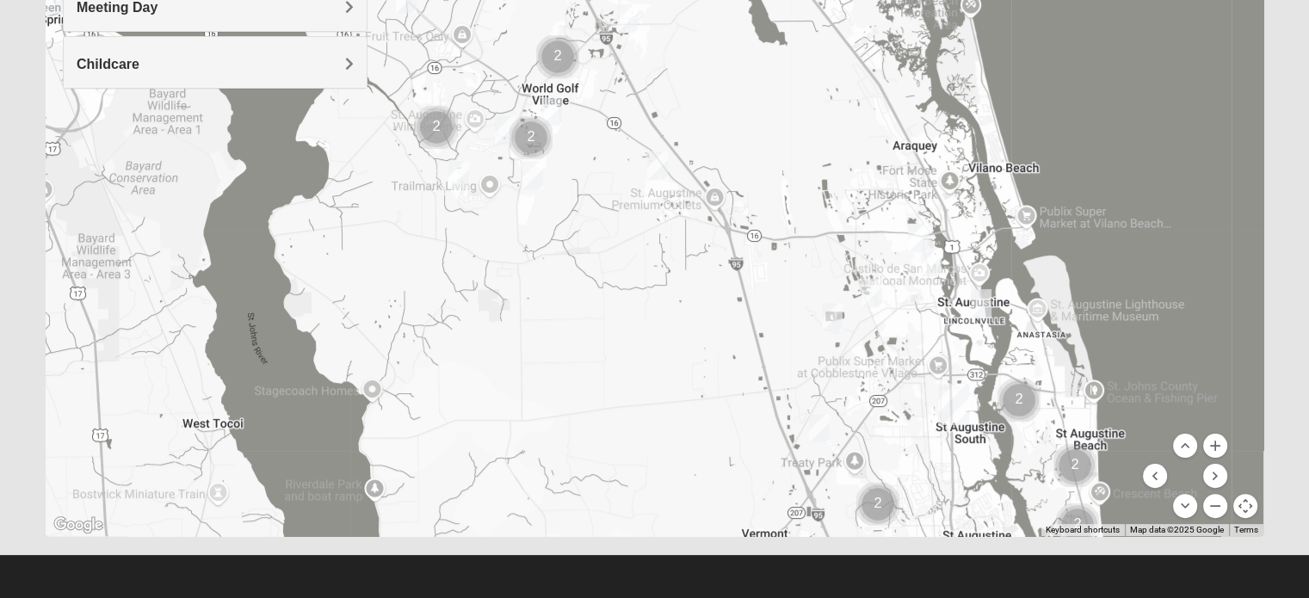
click at [511, 128] on img "Cluster of 2 groups" at bounding box center [531, 137] width 57 height 57
